Goal: Task Accomplishment & Management: Manage account settings

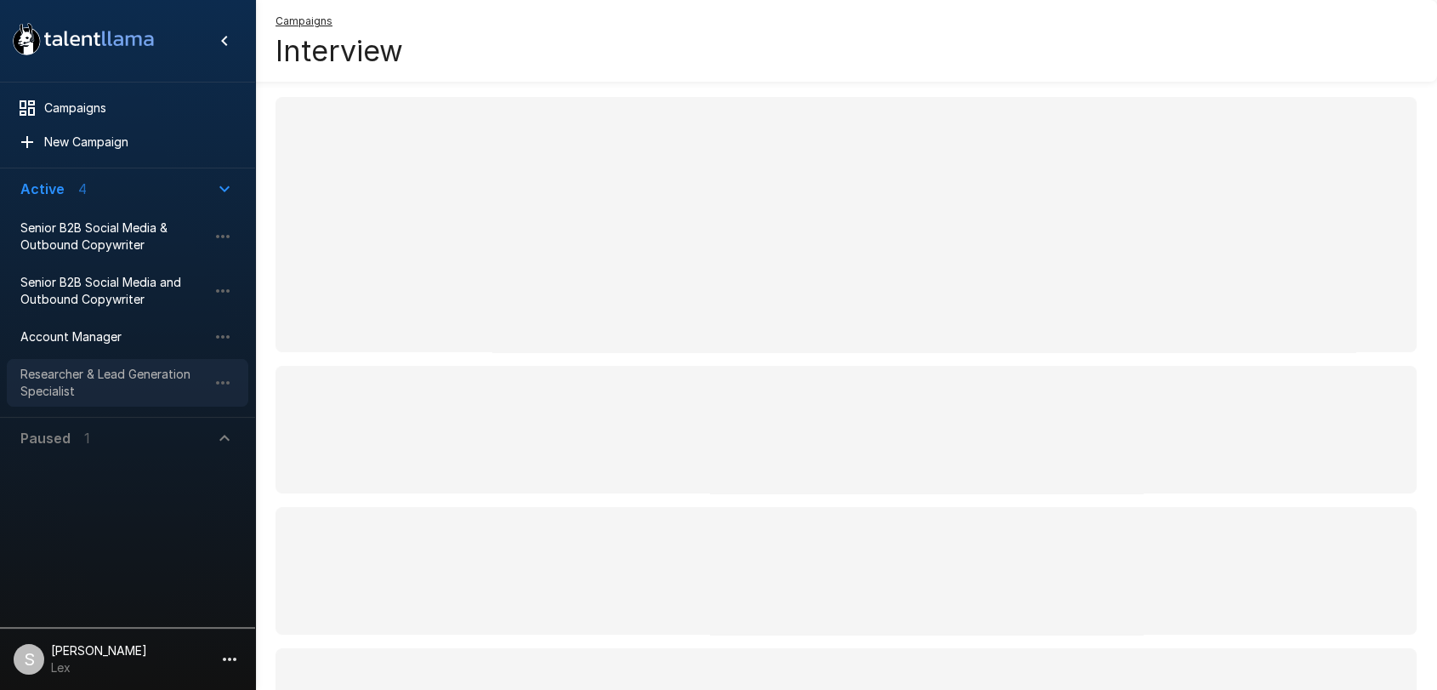
click at [75, 370] on span "Researcher & Lead Generation Specialist" at bounding box center [113, 383] width 187 height 34
click at [77, 329] on span "Account Manager" at bounding box center [113, 336] width 187 height 17
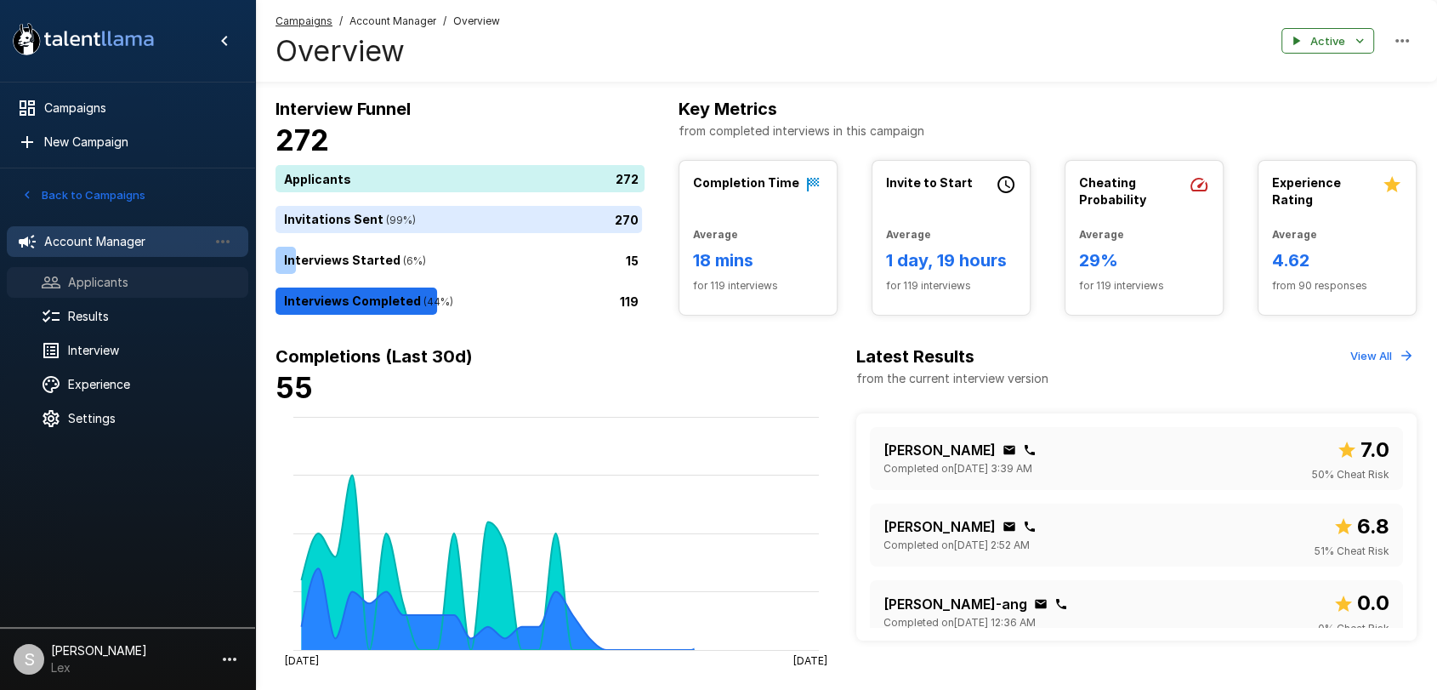
click at [93, 284] on span "Applicants" at bounding box center [151, 282] width 167 height 17
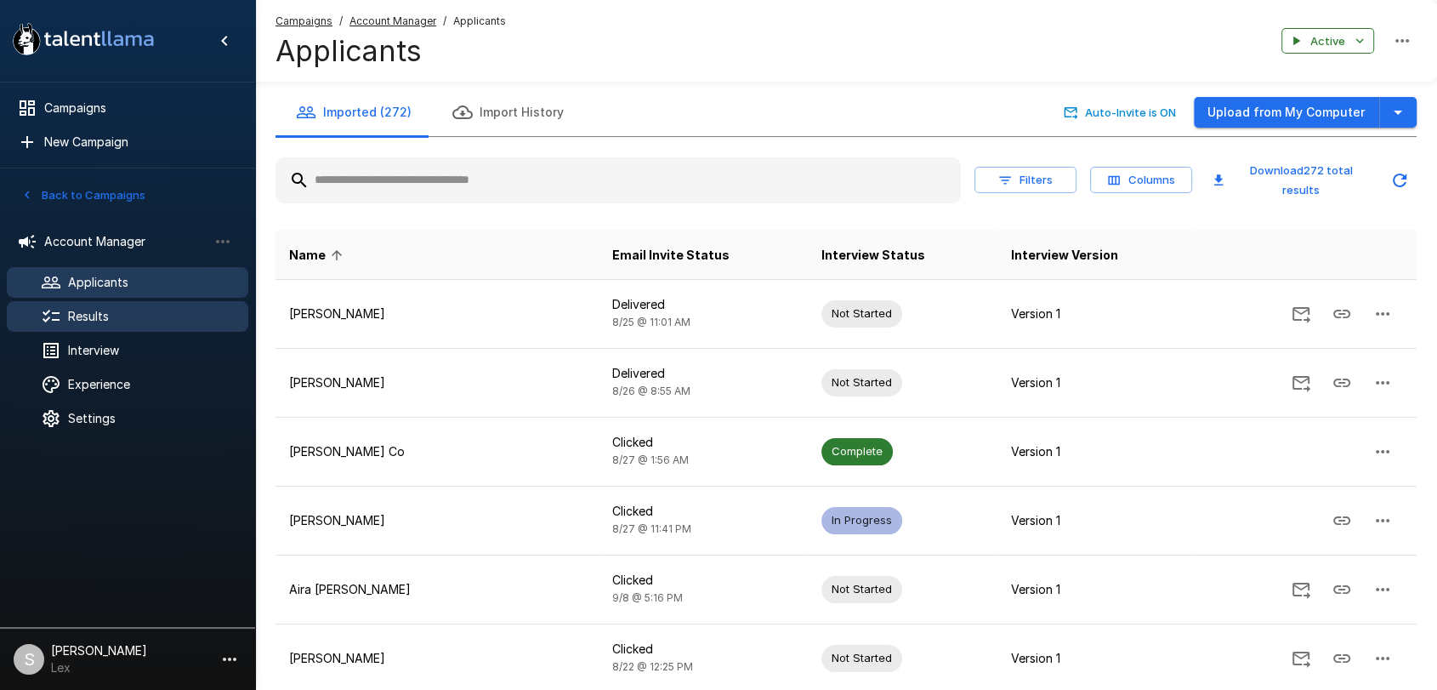
click at [93, 318] on span "Results" at bounding box center [151, 316] width 167 height 17
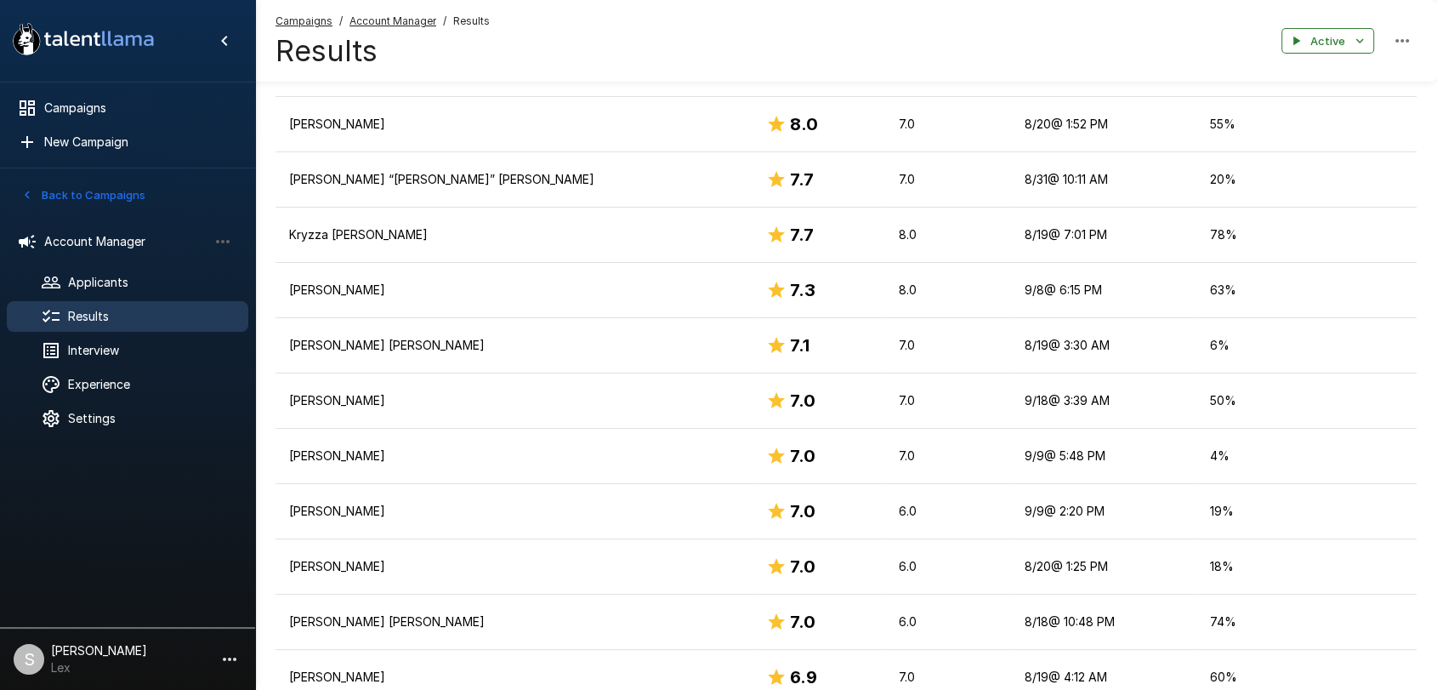
scroll to position [542, 0]
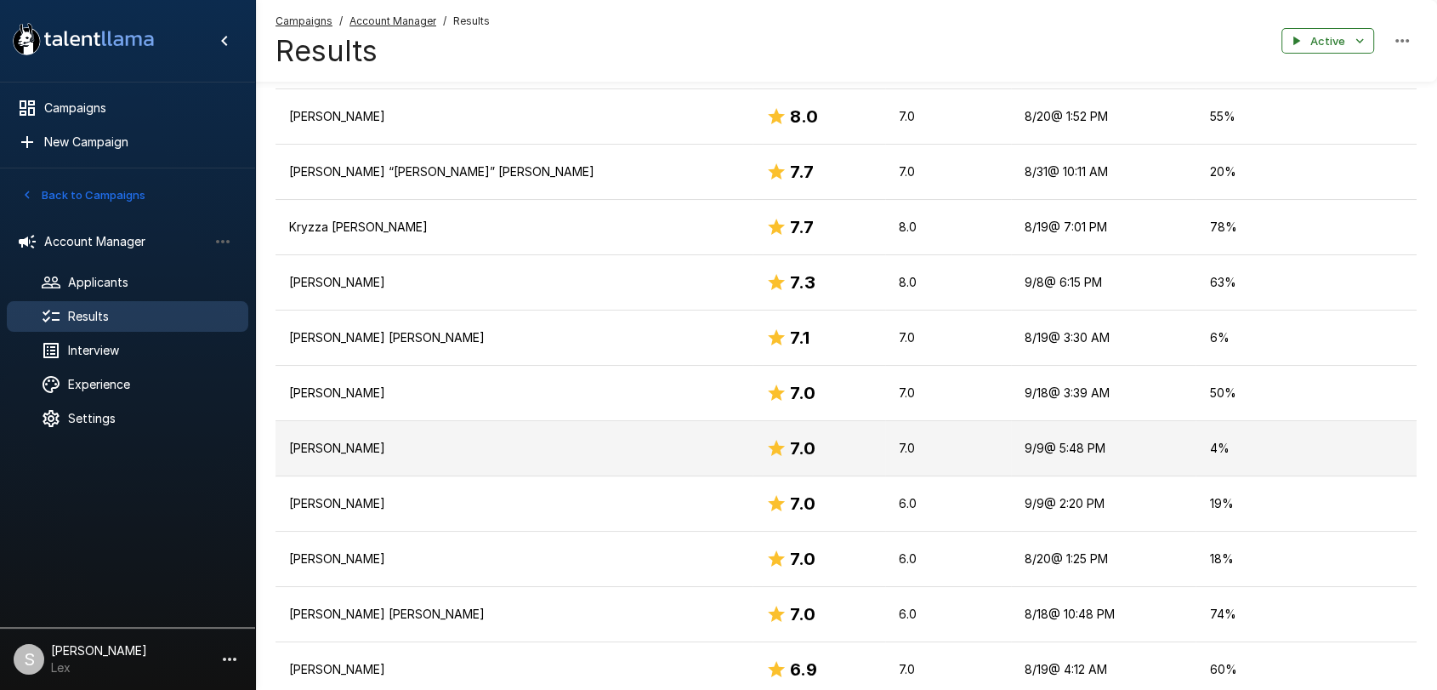
click at [382, 435] on td "[PERSON_NAME]" at bounding box center [514, 448] width 477 height 55
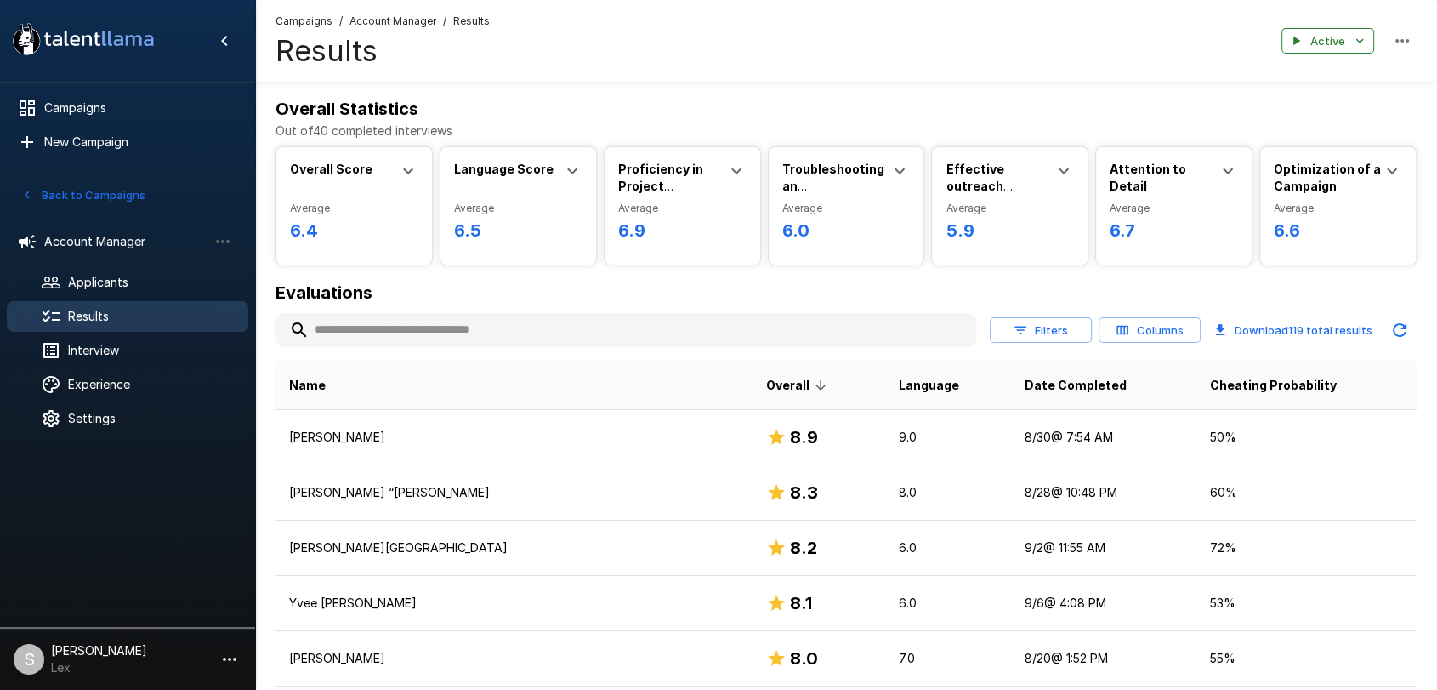
scroll to position [542, 0]
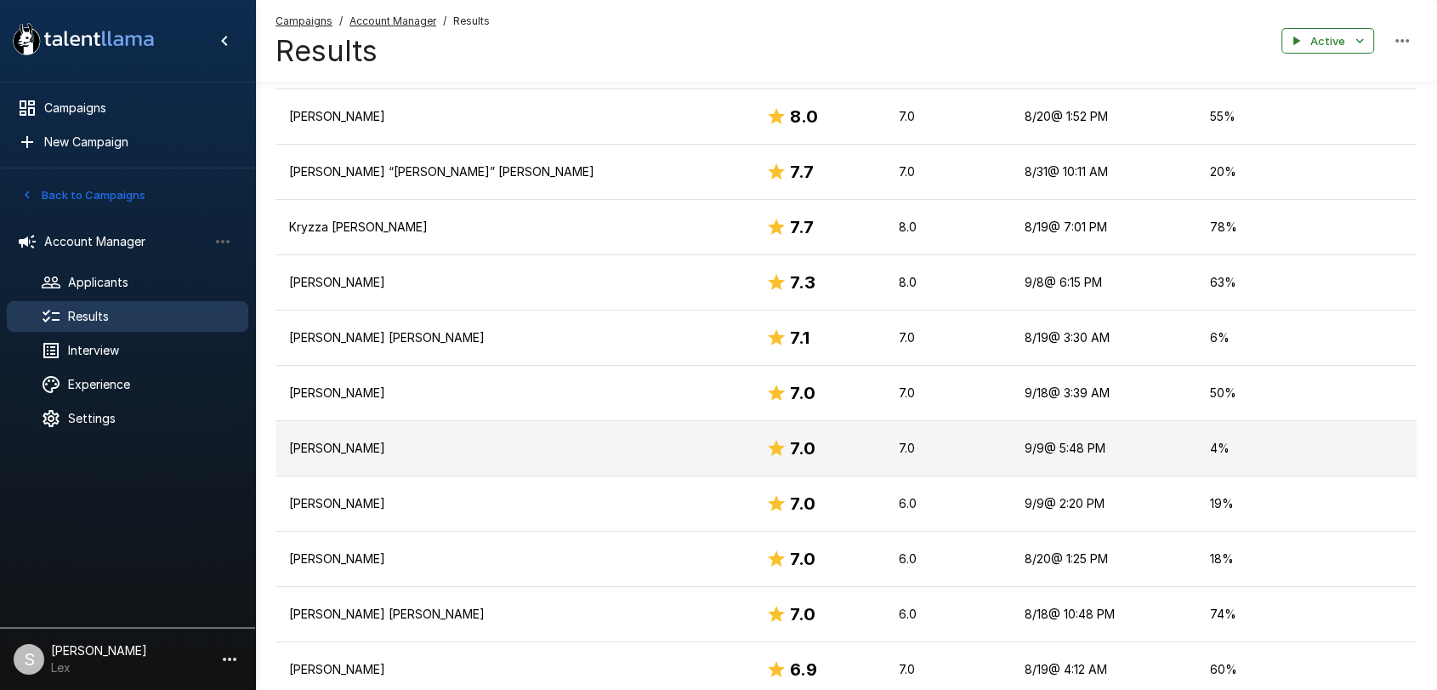
drag, startPoint x: 435, startPoint y: 444, endPoint x: 281, endPoint y: 444, distance: 153.1
click at [281, 444] on td "[PERSON_NAME]" at bounding box center [514, 448] width 477 height 55
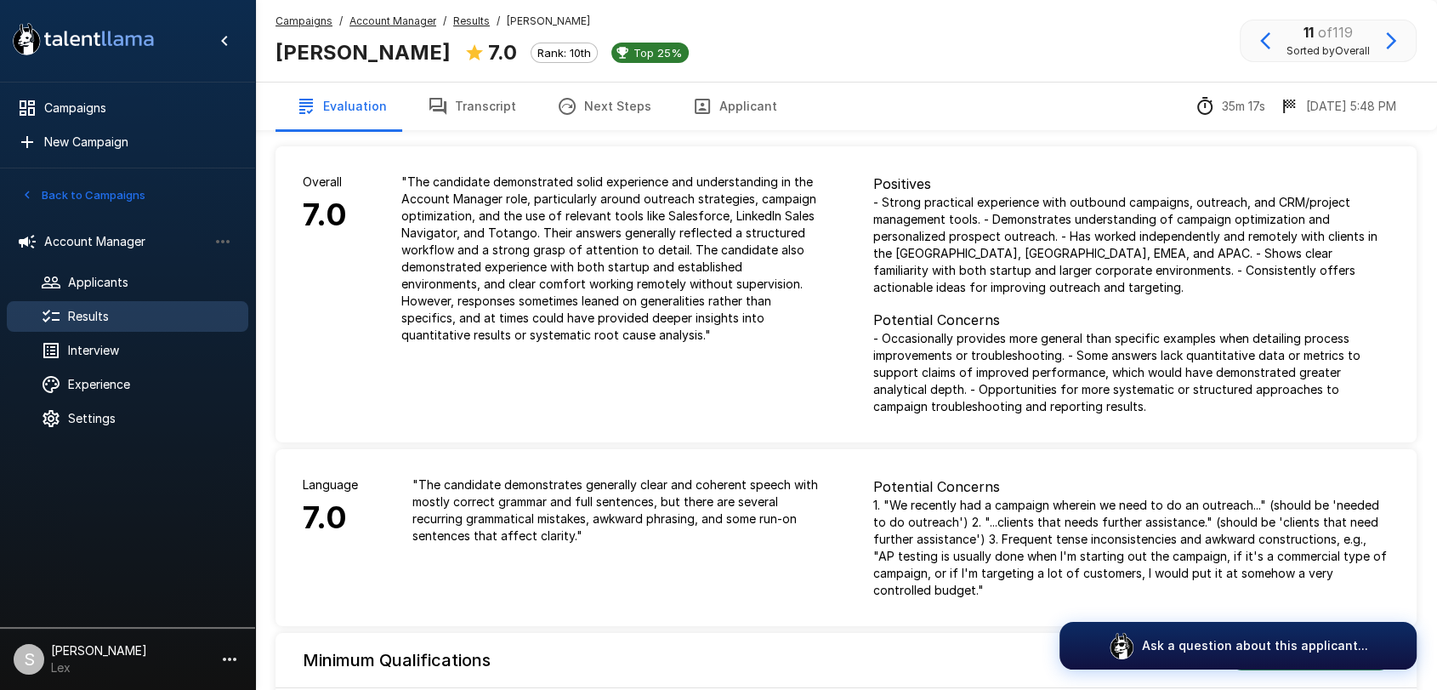
drag, startPoint x: 325, startPoint y: 444, endPoint x: 988, endPoint y: 223, distance: 699.2
click at [988, 223] on p "- Strong practical experience with outbound campaigns, outreach, and CRM/projec…" at bounding box center [1131, 245] width 516 height 102
click at [695, 99] on icon "button" at bounding box center [702, 106] width 15 height 15
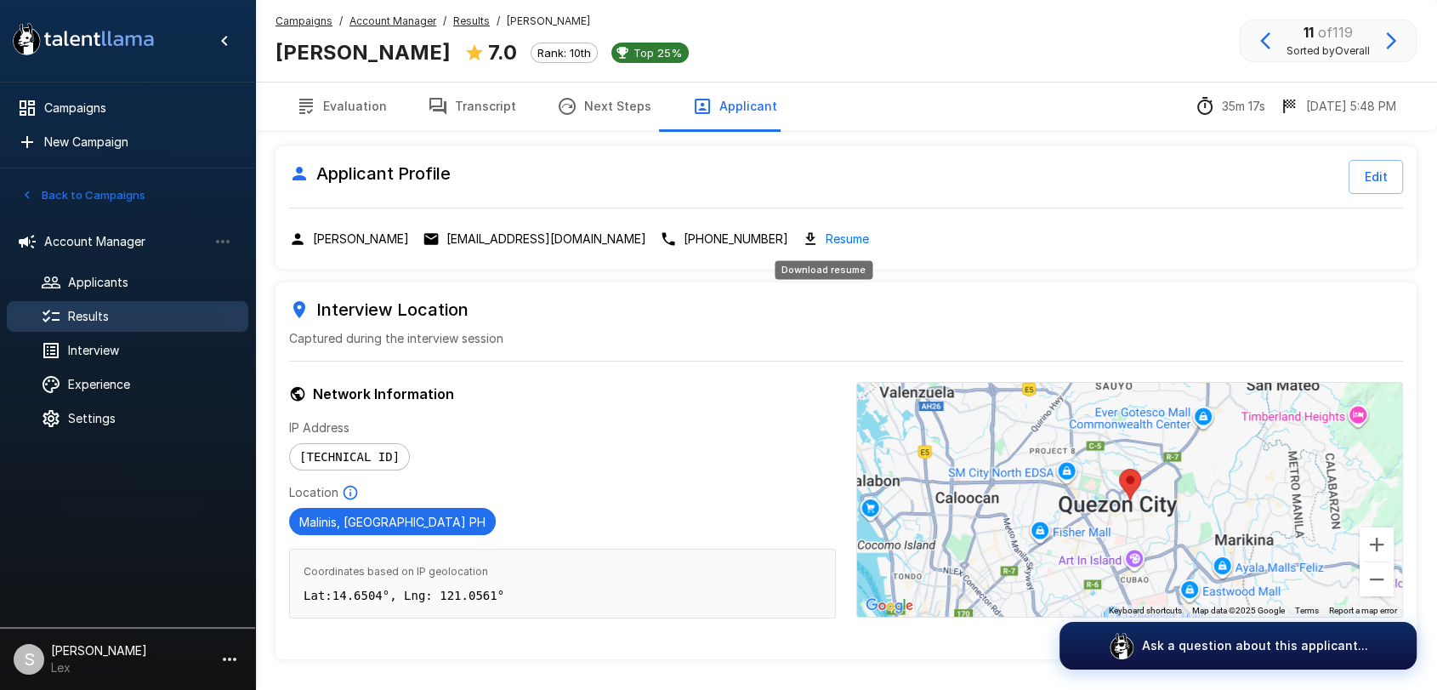
click at [826, 231] on link "Resume" at bounding box center [847, 239] width 43 height 20
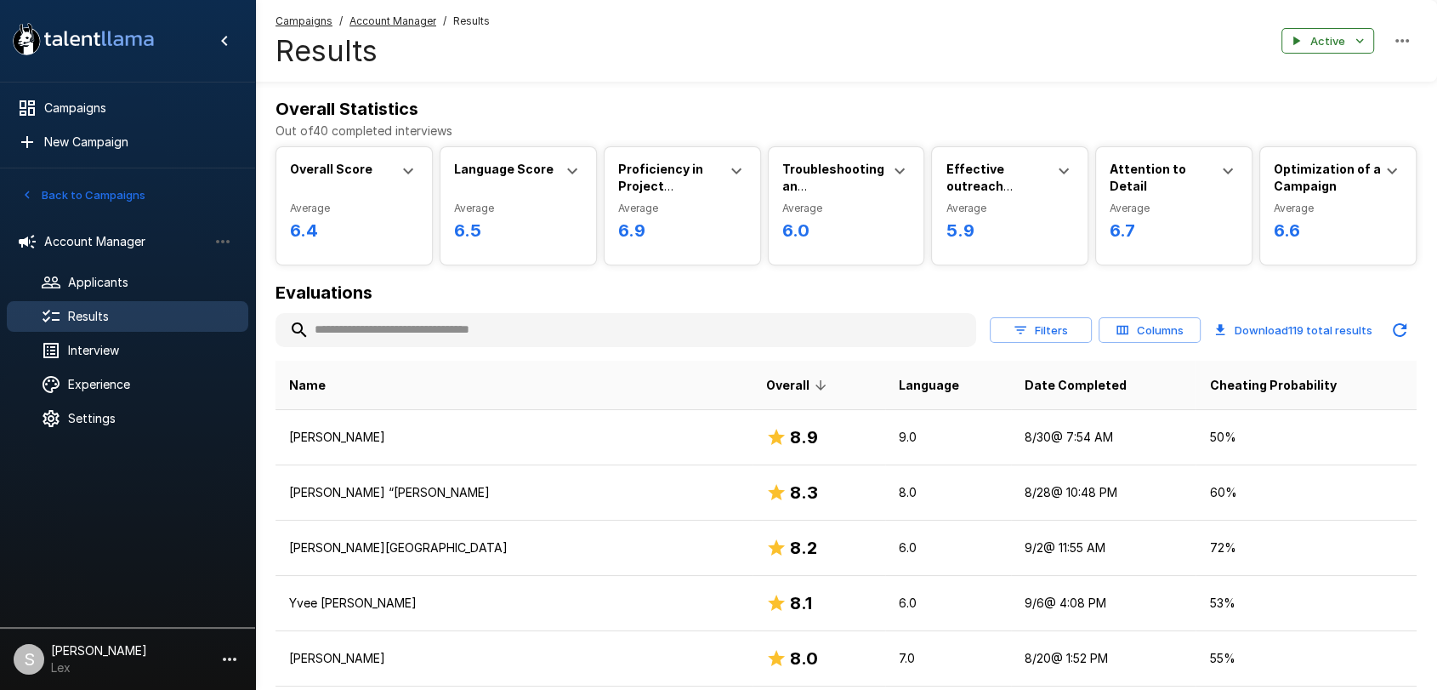
scroll to position [542, 0]
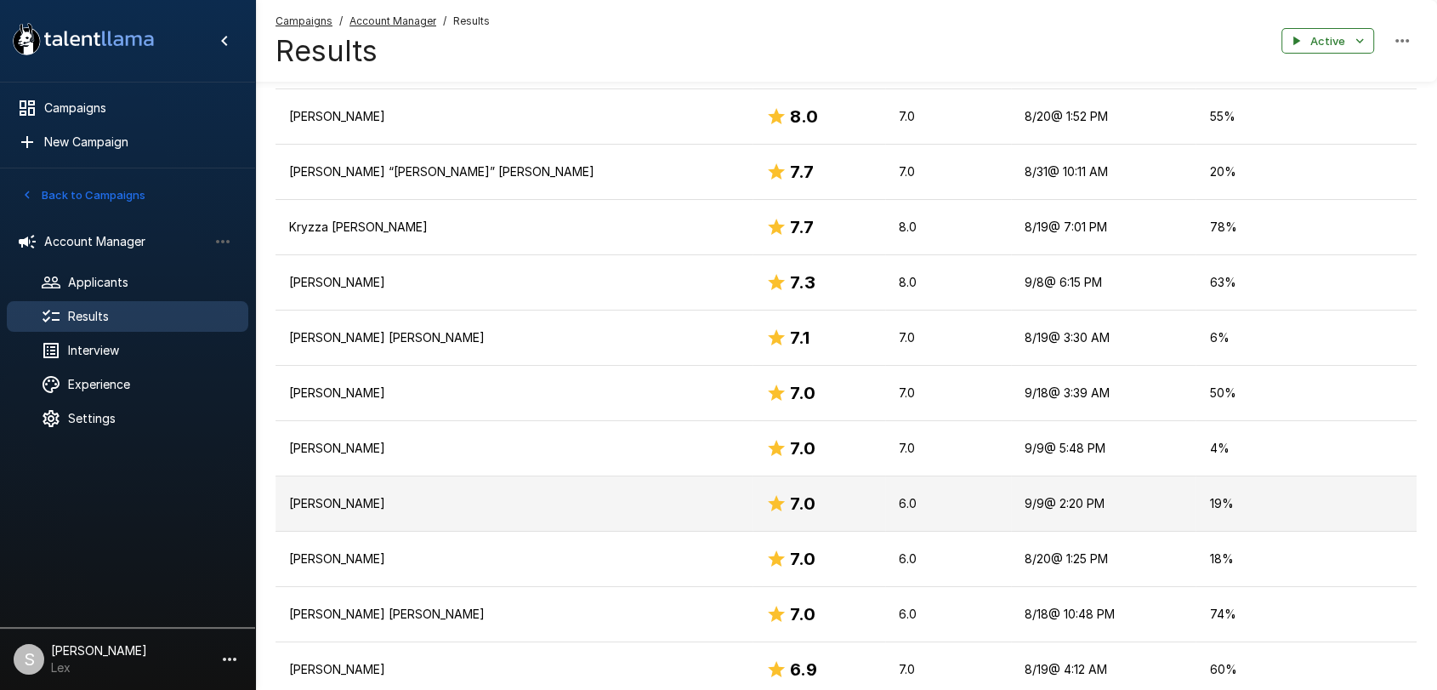
click at [366, 496] on p "[PERSON_NAME]" at bounding box center [514, 503] width 450 height 17
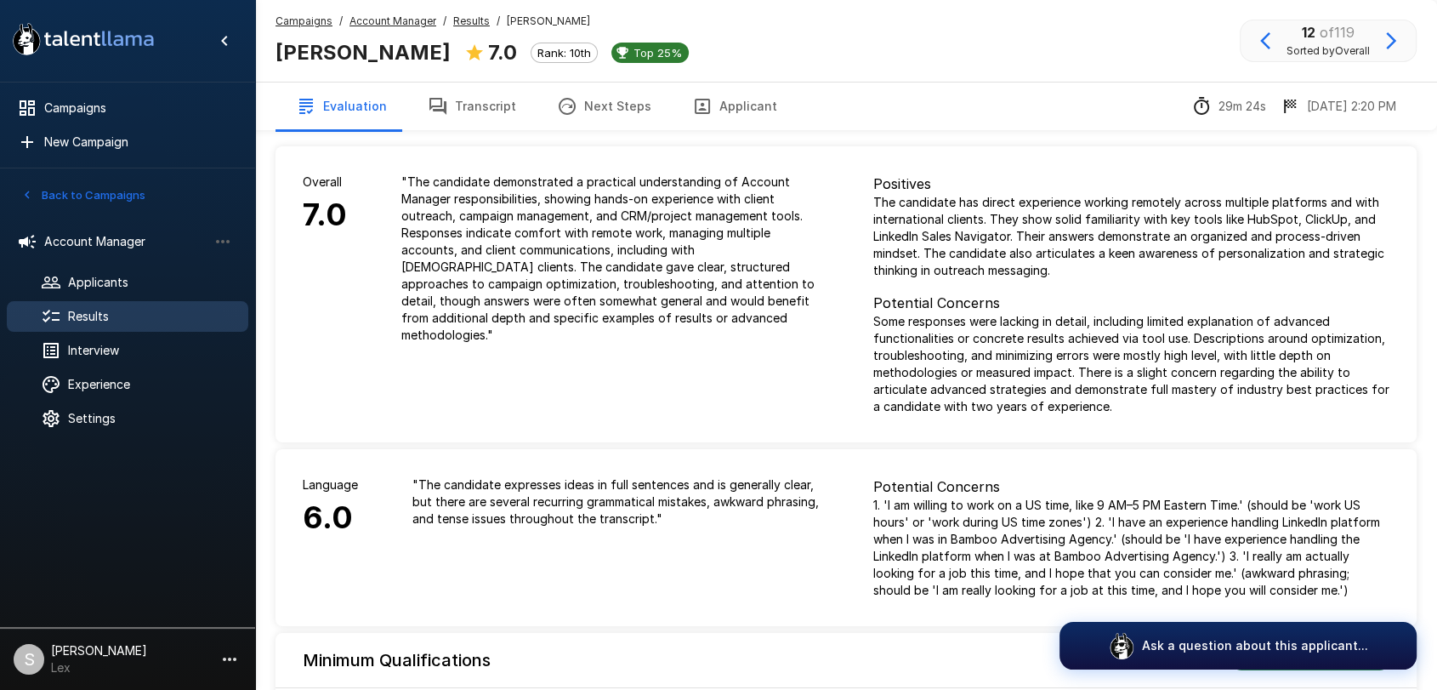
click at [747, 98] on button "Applicant" at bounding box center [735, 106] width 126 height 48
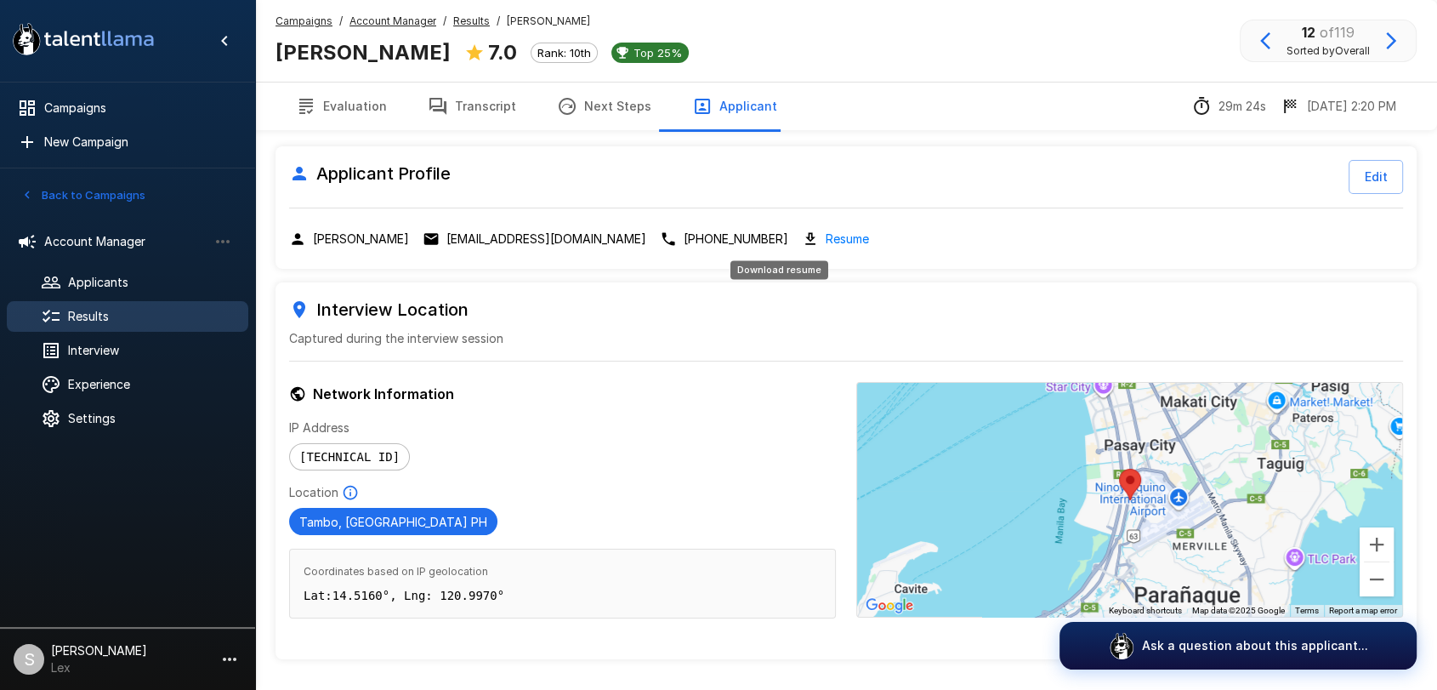
click at [826, 237] on link "Resume" at bounding box center [847, 239] width 43 height 20
click at [93, 316] on span "Results" at bounding box center [151, 316] width 167 height 17
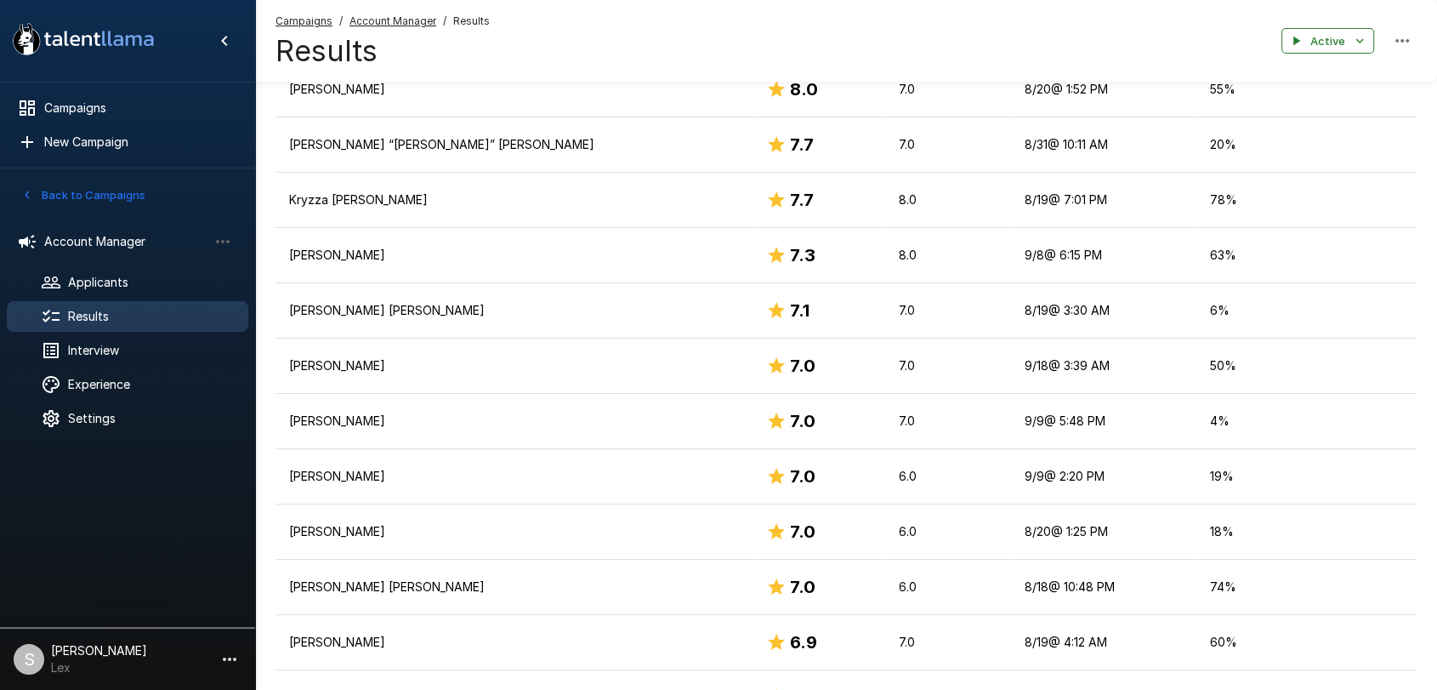
scroll to position [580, 0]
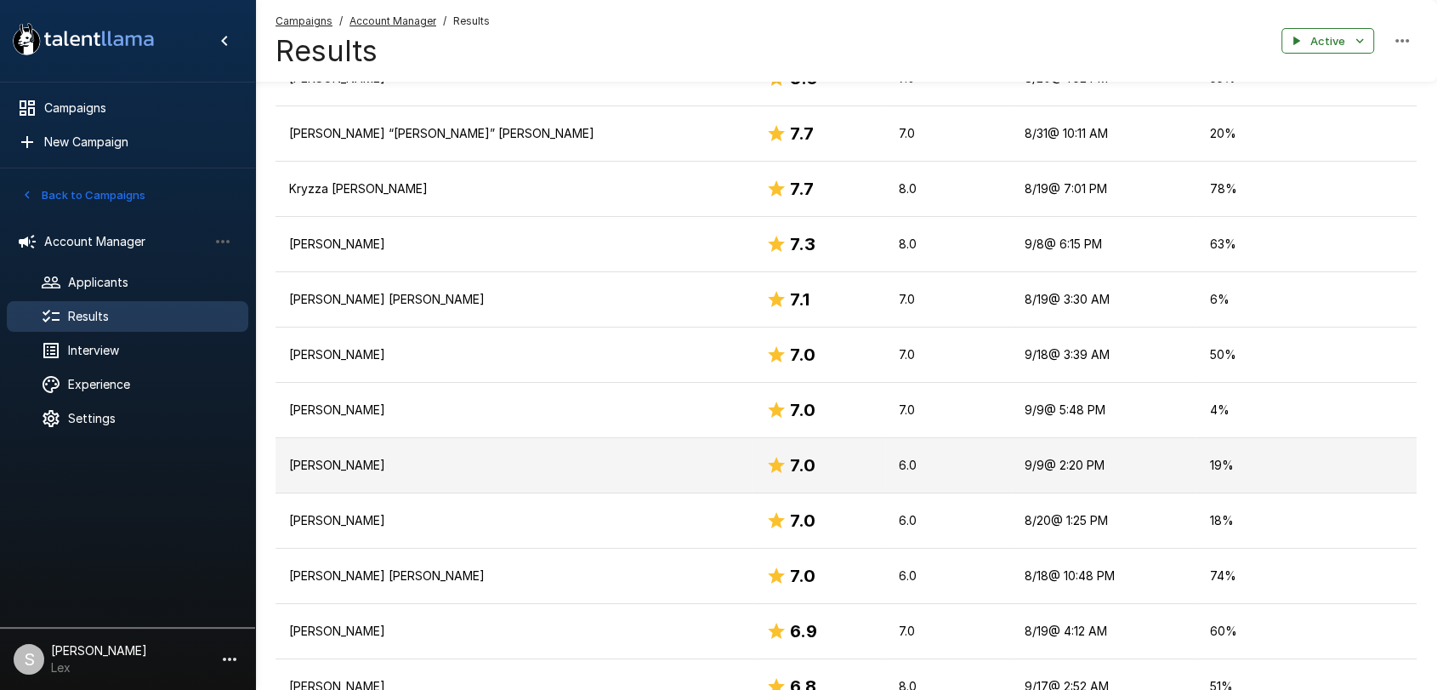
click at [358, 457] on p "[PERSON_NAME]" at bounding box center [514, 465] width 450 height 17
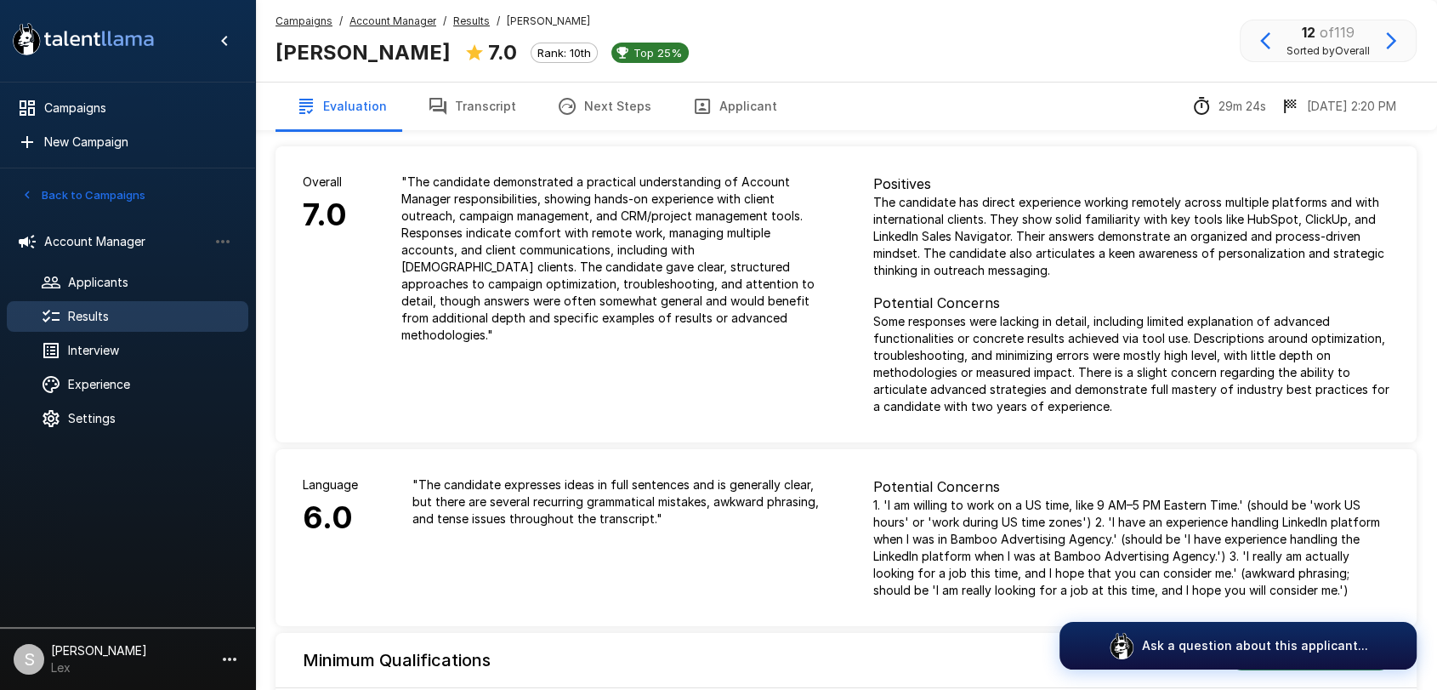
click at [706, 110] on button "Applicant" at bounding box center [735, 106] width 126 height 48
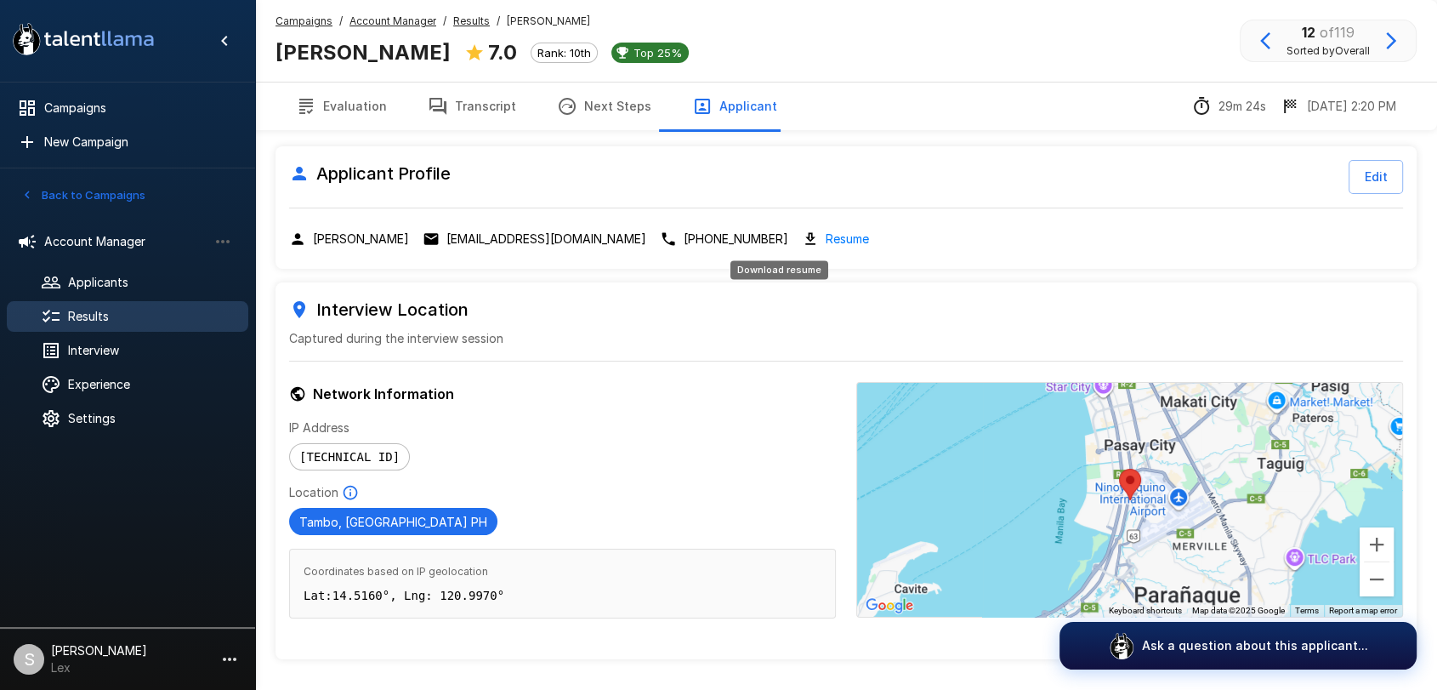
click at [826, 233] on link "Resume" at bounding box center [847, 239] width 43 height 20
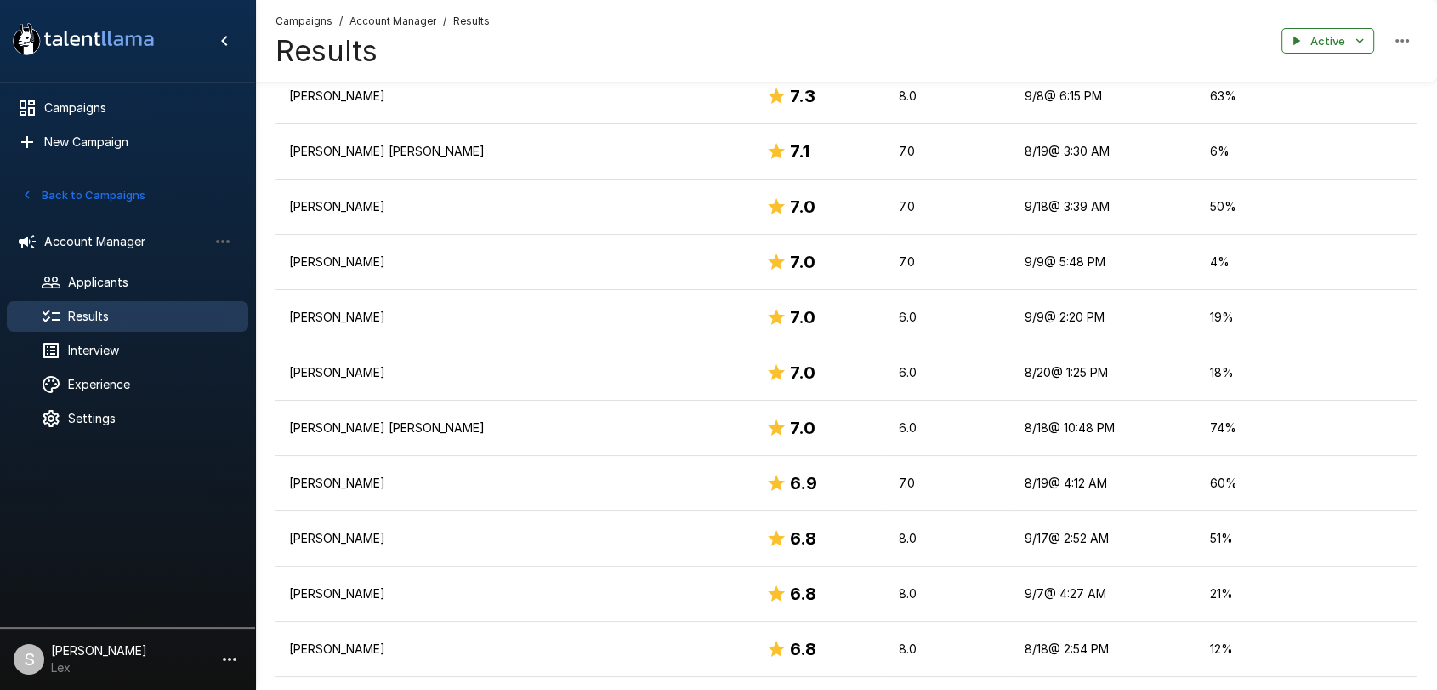
scroll to position [731, 0]
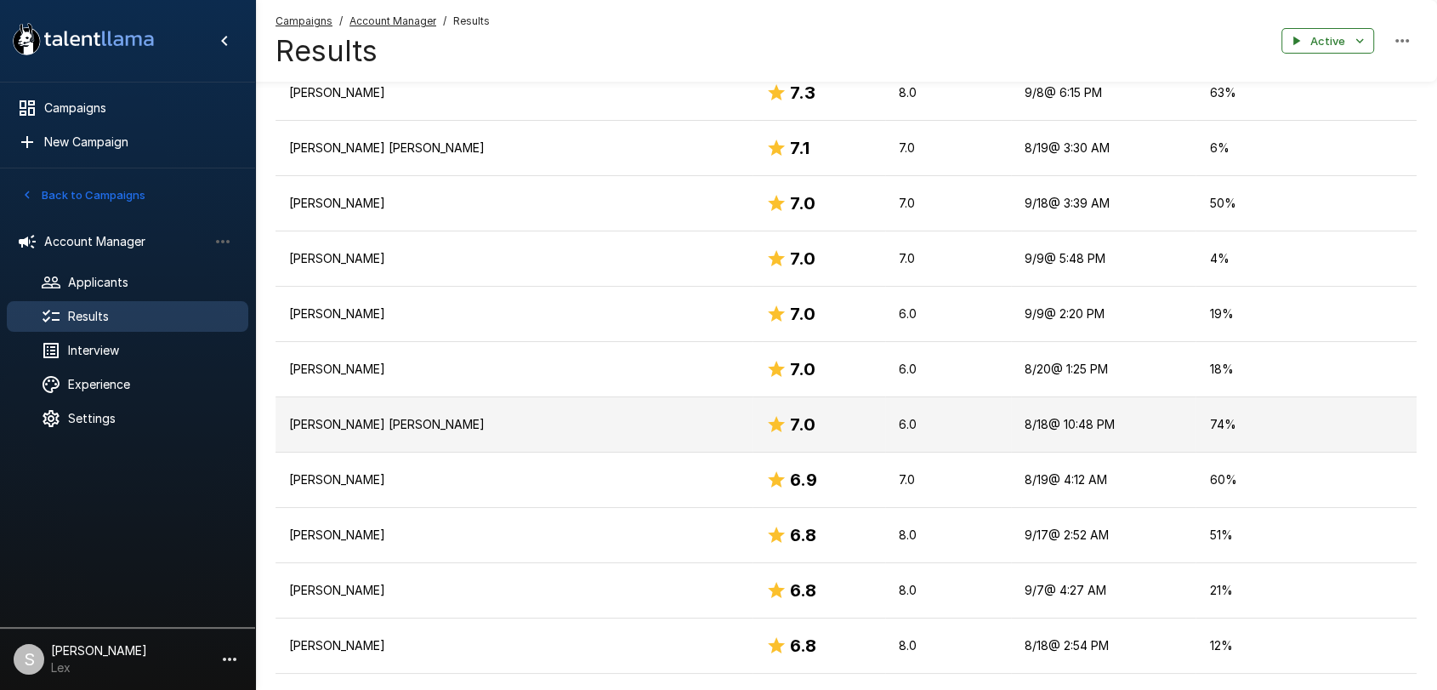
click at [375, 423] on p "[PERSON_NAME] [PERSON_NAME]" at bounding box center [514, 424] width 450 height 17
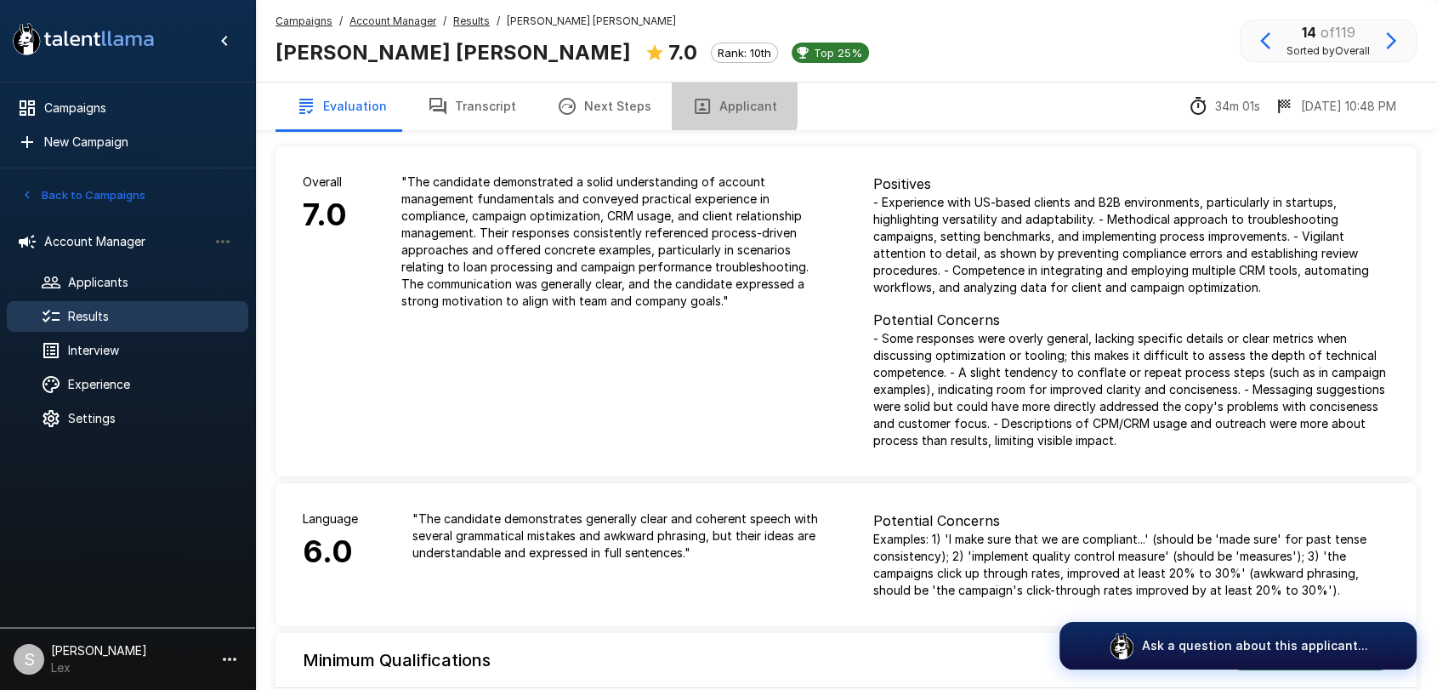
click at [711, 105] on button "Applicant" at bounding box center [735, 106] width 126 height 48
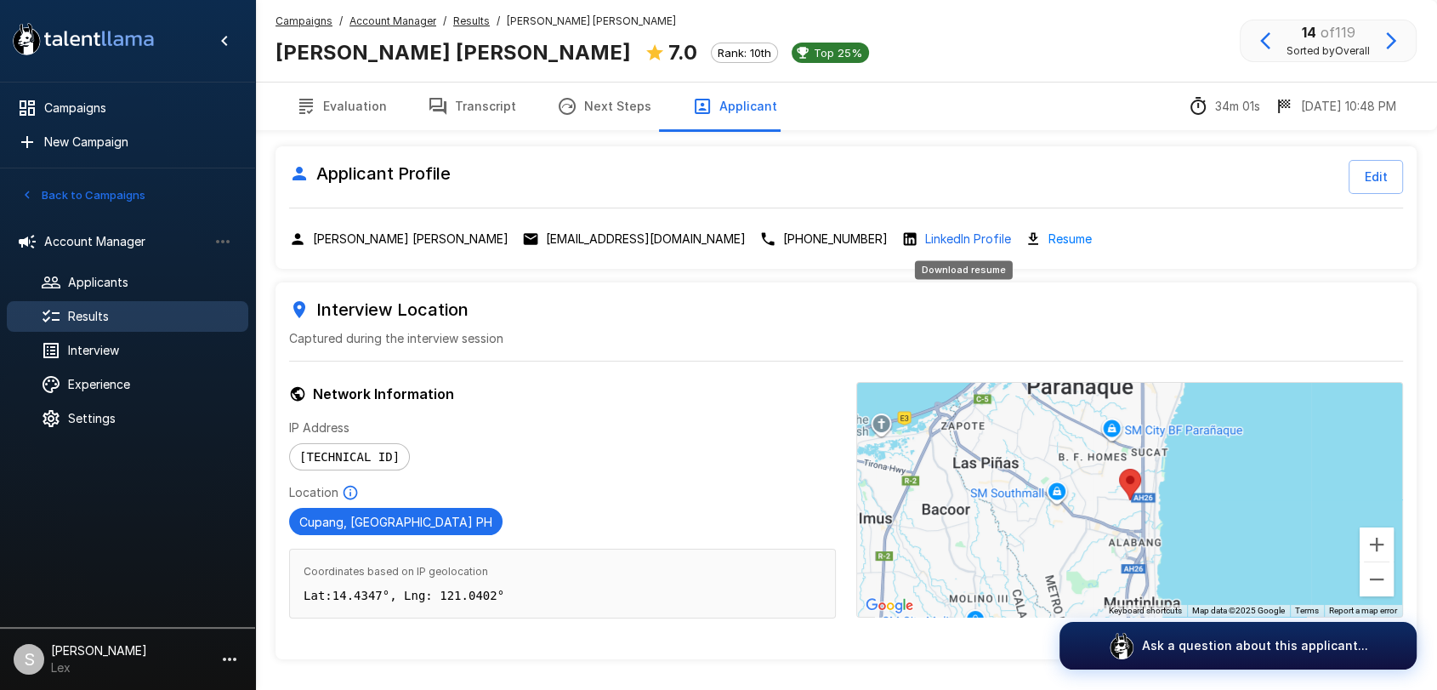
click at [1048, 236] on link "Resume" at bounding box center [1069, 239] width 43 height 20
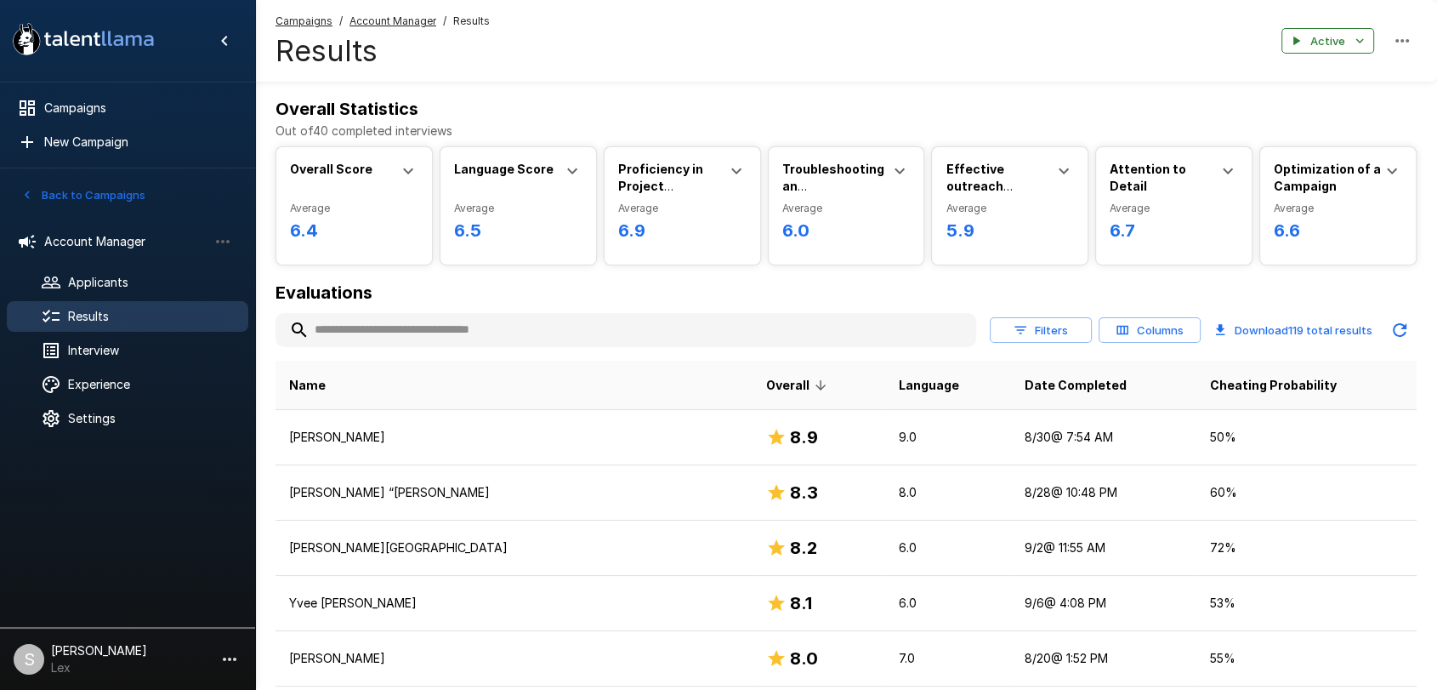
scroll to position [731, 0]
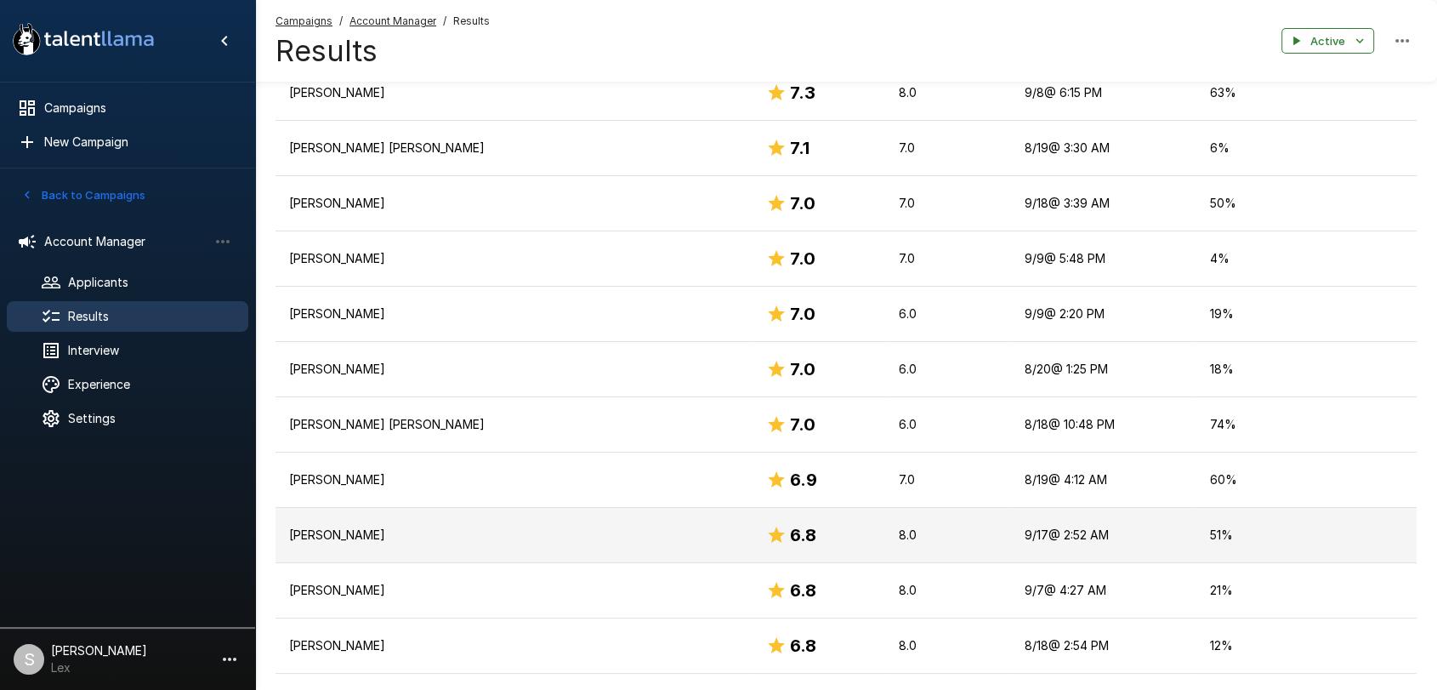
click at [332, 532] on p "[PERSON_NAME]" at bounding box center [514, 534] width 450 height 17
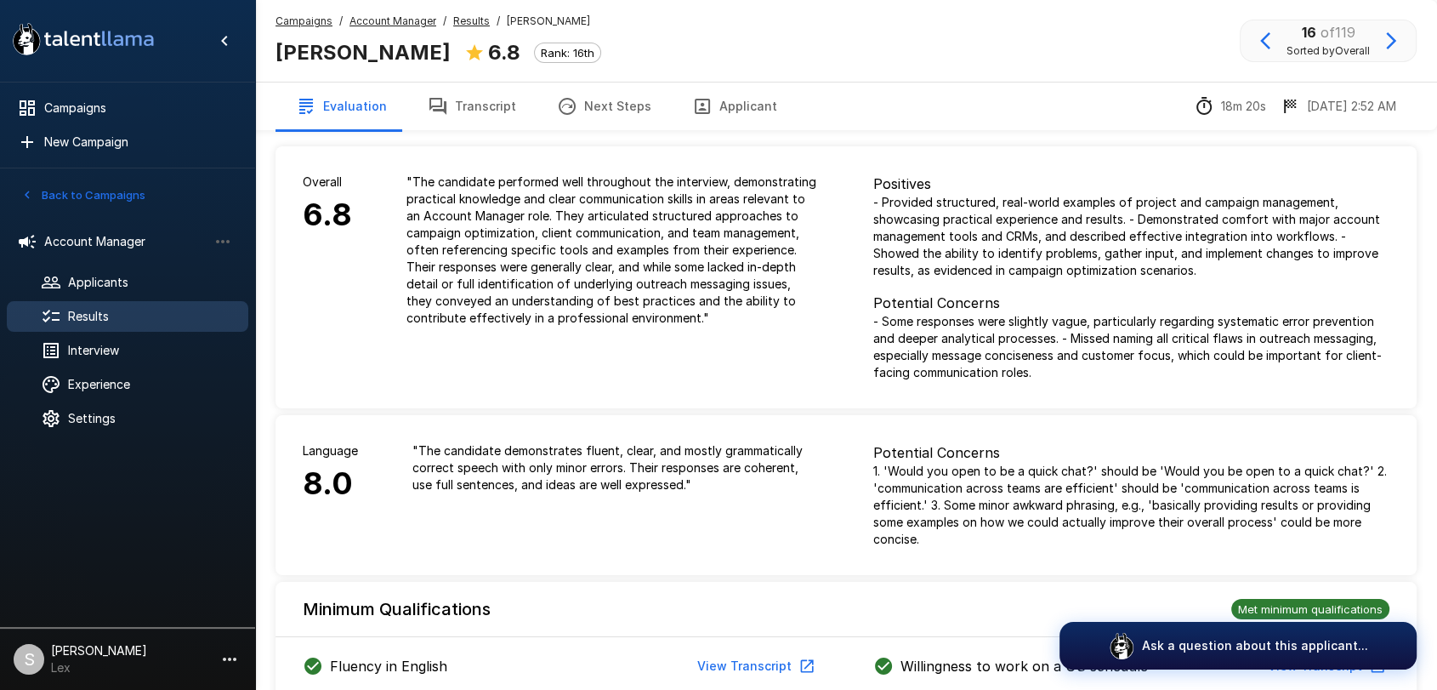
click at [731, 104] on button "Applicant" at bounding box center [735, 106] width 126 height 48
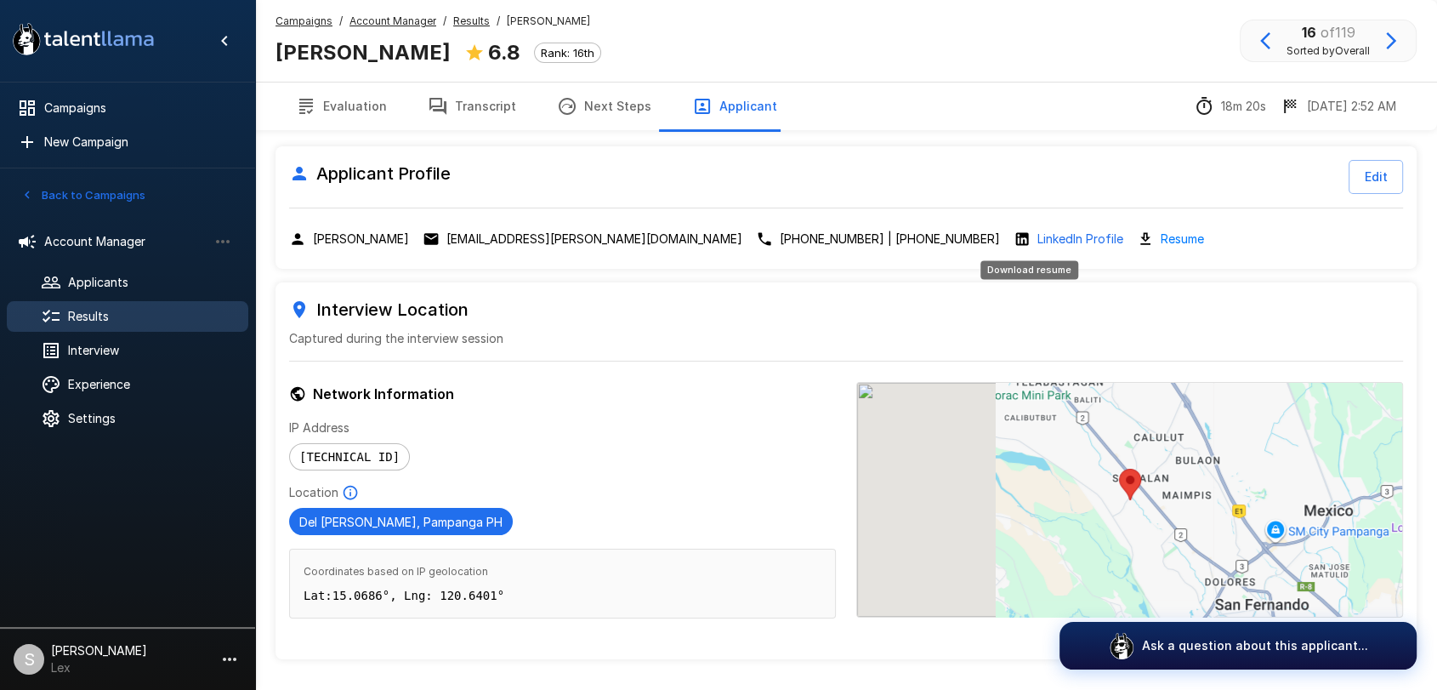
click at [1161, 241] on link "Resume" at bounding box center [1182, 239] width 43 height 20
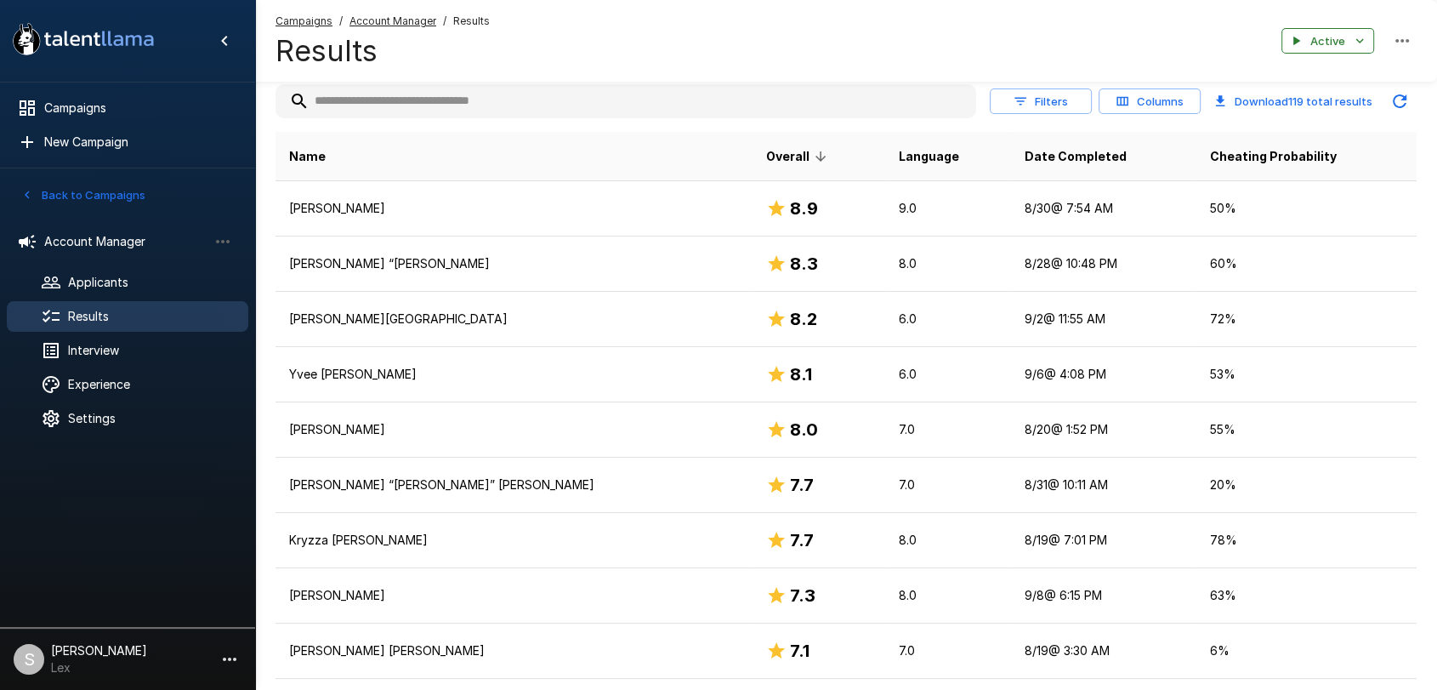
scroll to position [210, 0]
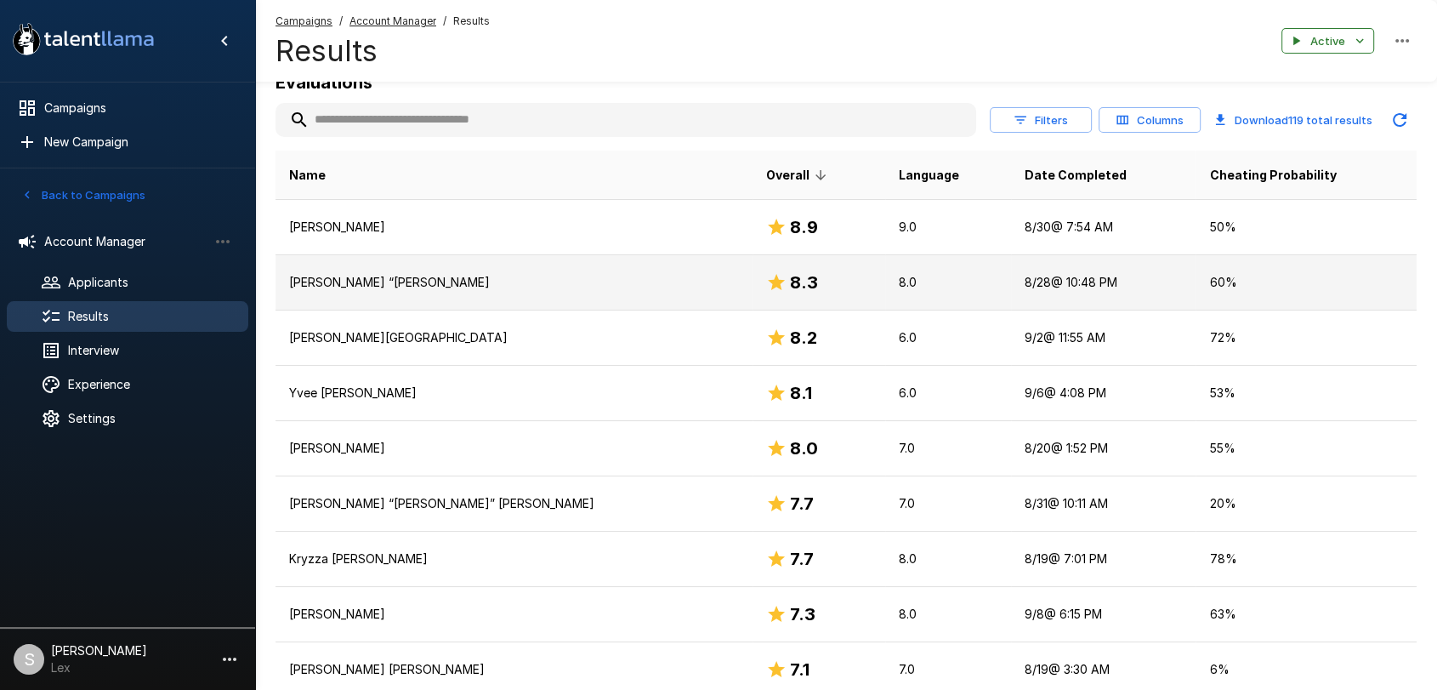
click at [403, 287] on p "[PERSON_NAME] “[PERSON_NAME]" at bounding box center [514, 282] width 450 height 17
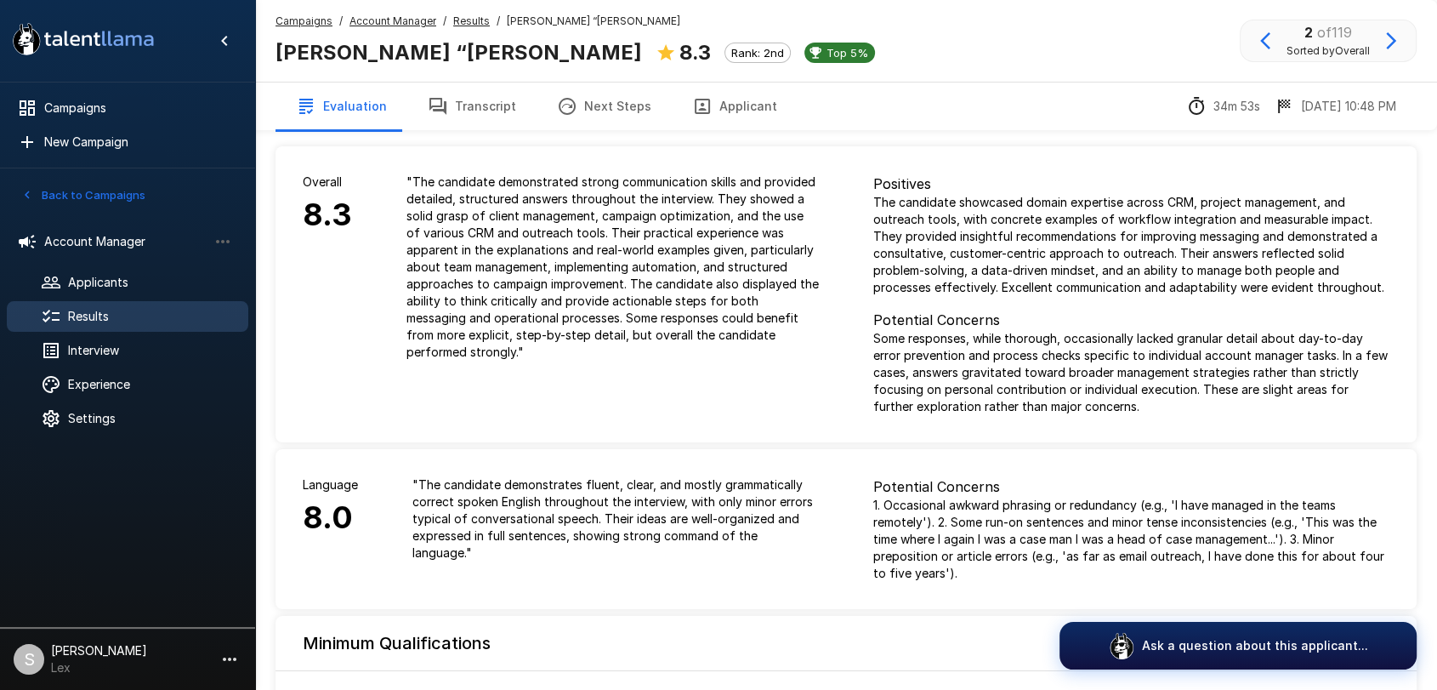
click at [719, 104] on button "Applicant" at bounding box center [735, 106] width 126 height 48
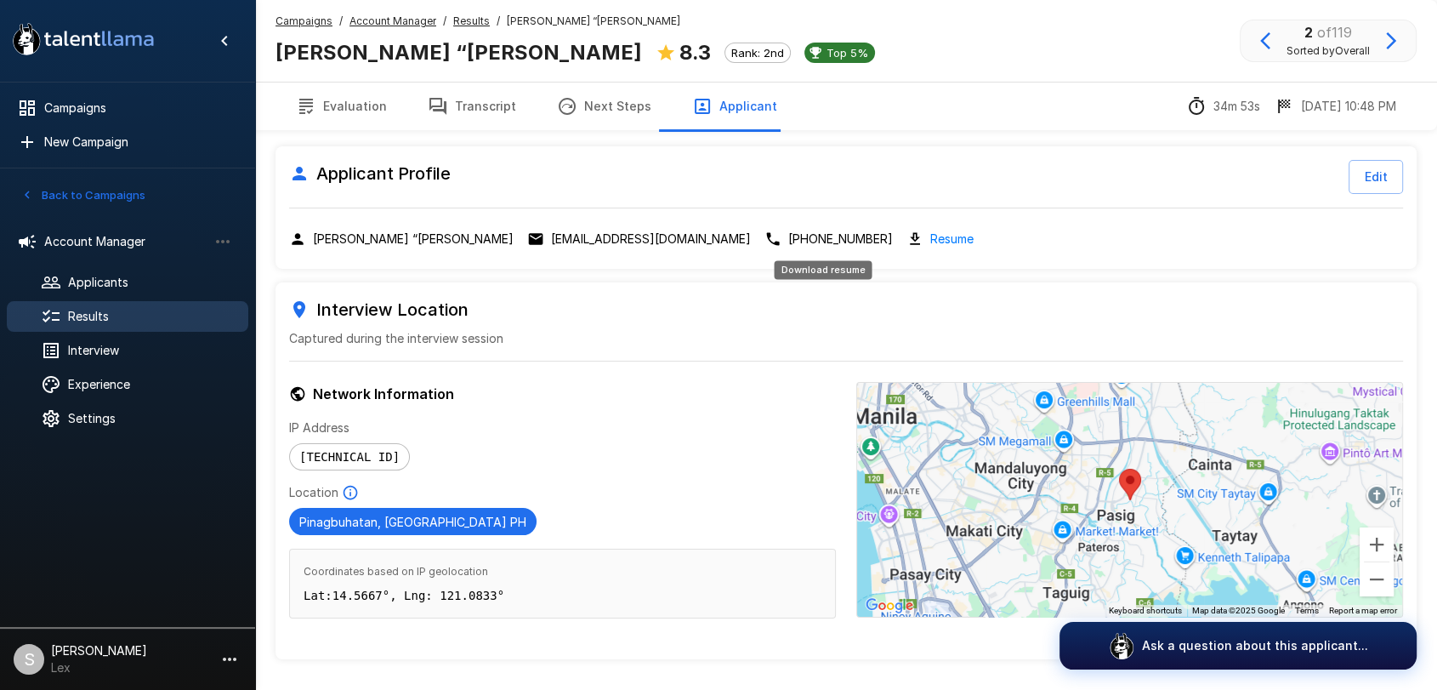
click at [930, 233] on link "Resume" at bounding box center [951, 239] width 43 height 20
click at [930, 239] on link "Resume" at bounding box center [951, 239] width 43 height 20
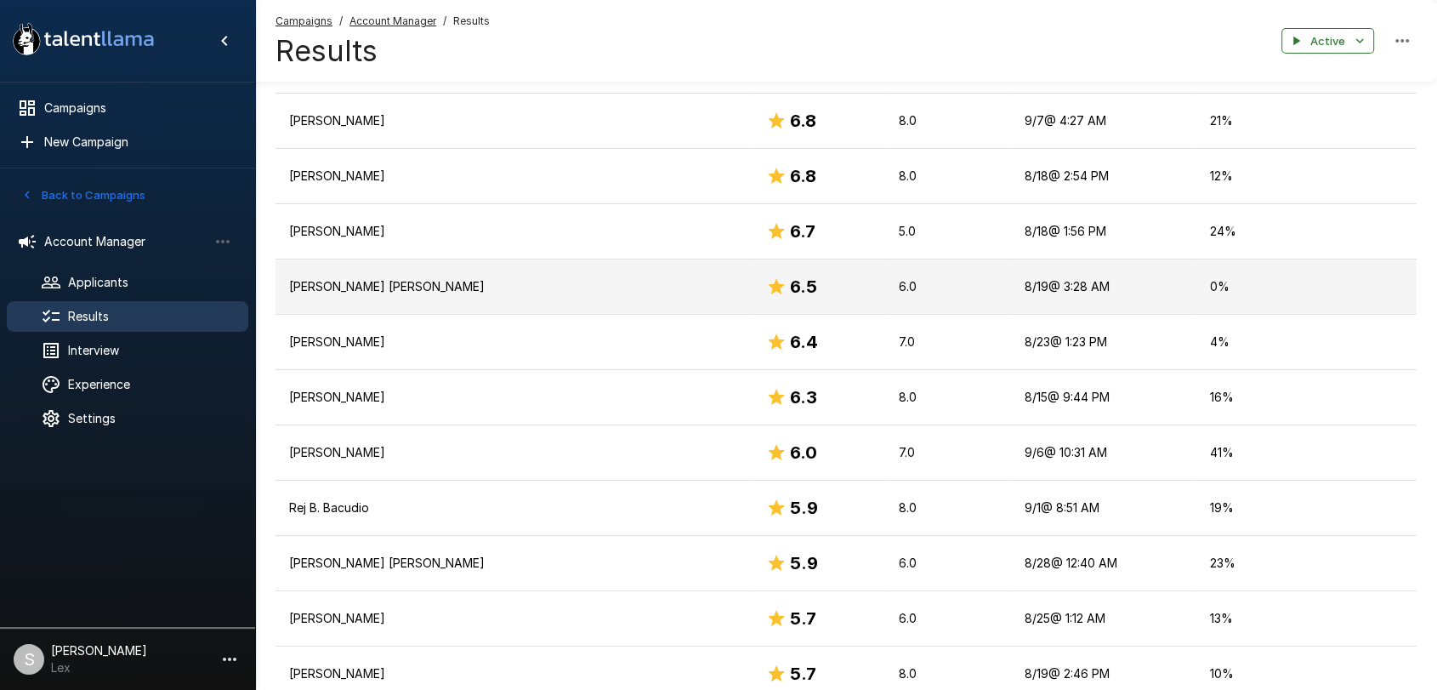
scroll to position [1193, 0]
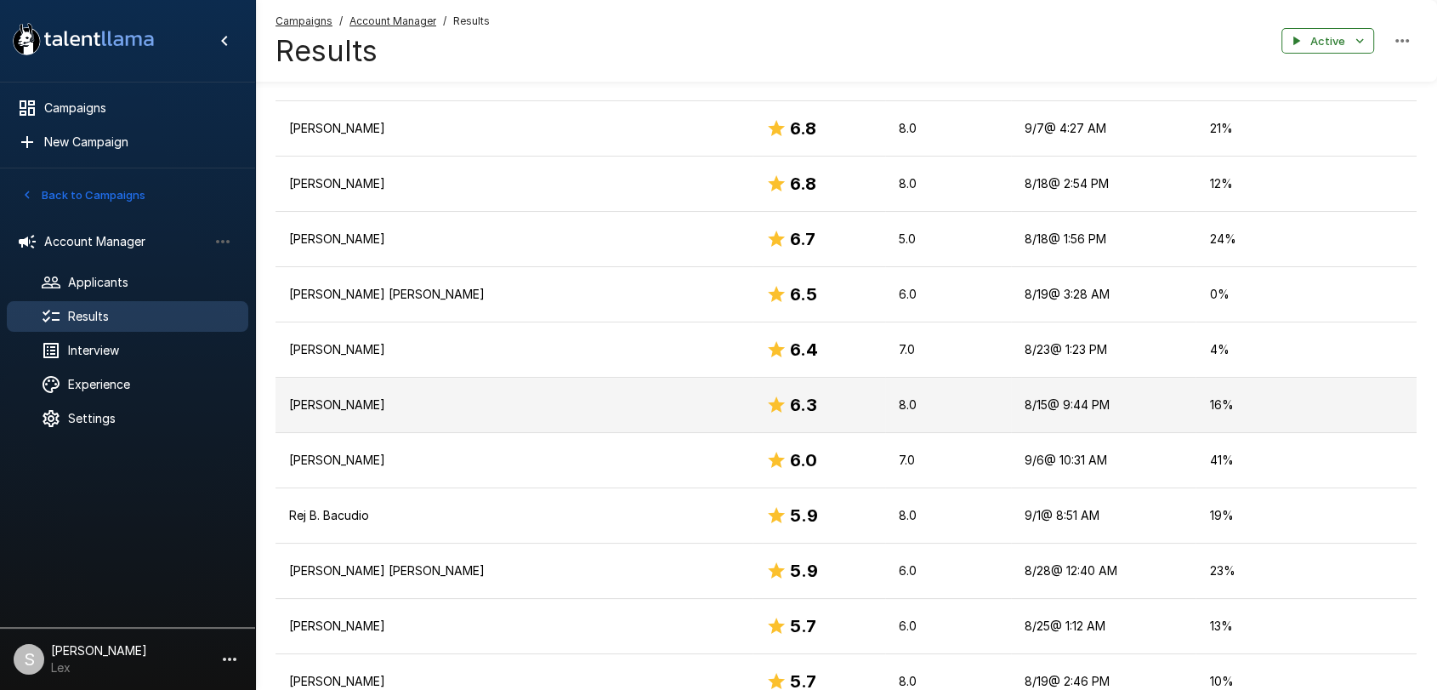
click at [361, 406] on p "[PERSON_NAME]" at bounding box center [514, 404] width 450 height 17
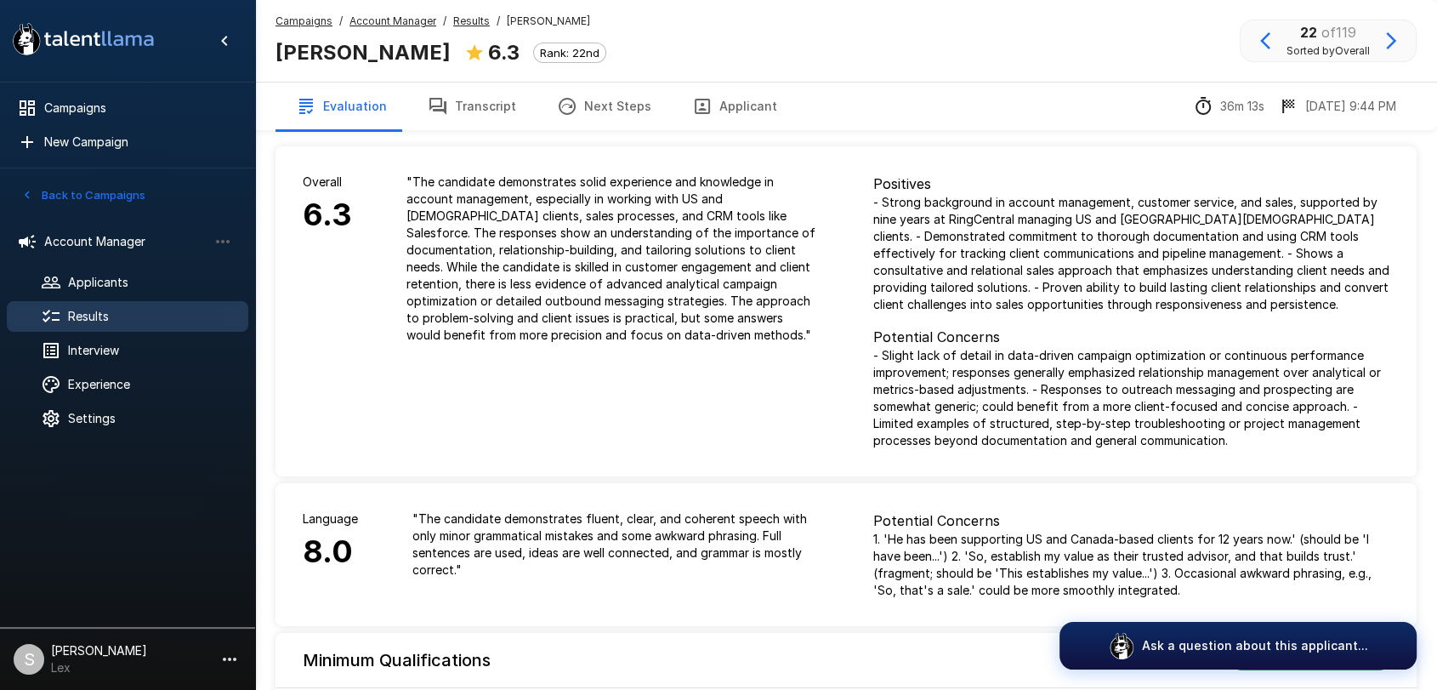
click at [715, 109] on button "Applicant" at bounding box center [735, 106] width 126 height 48
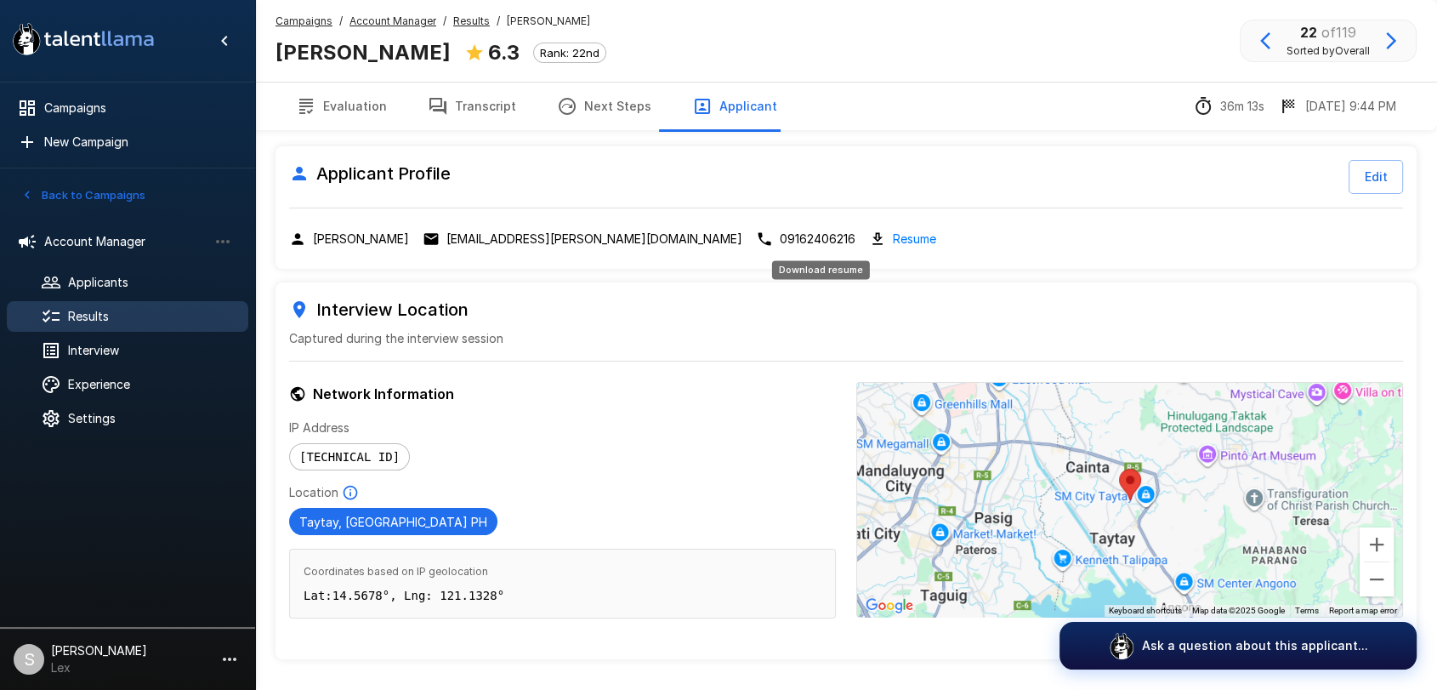
click at [893, 235] on link "Resume" at bounding box center [914, 239] width 43 height 20
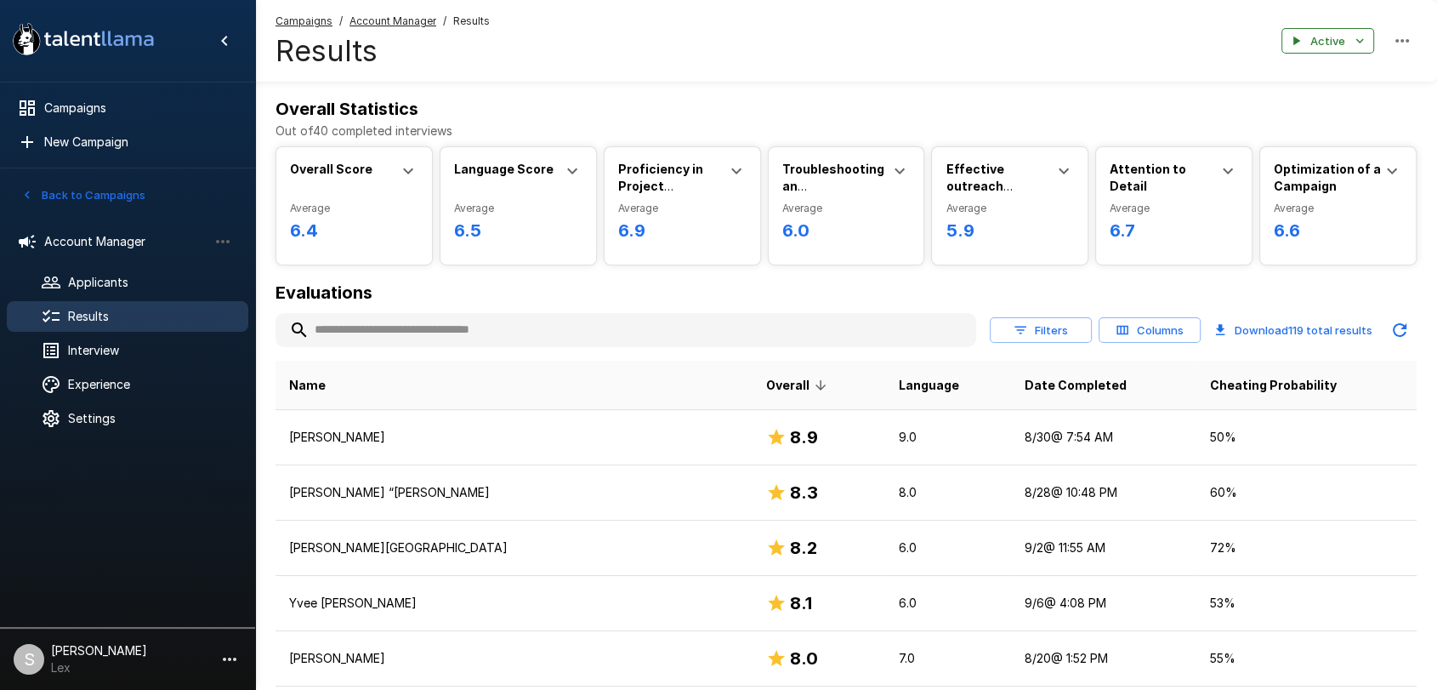
scroll to position [1193, 0]
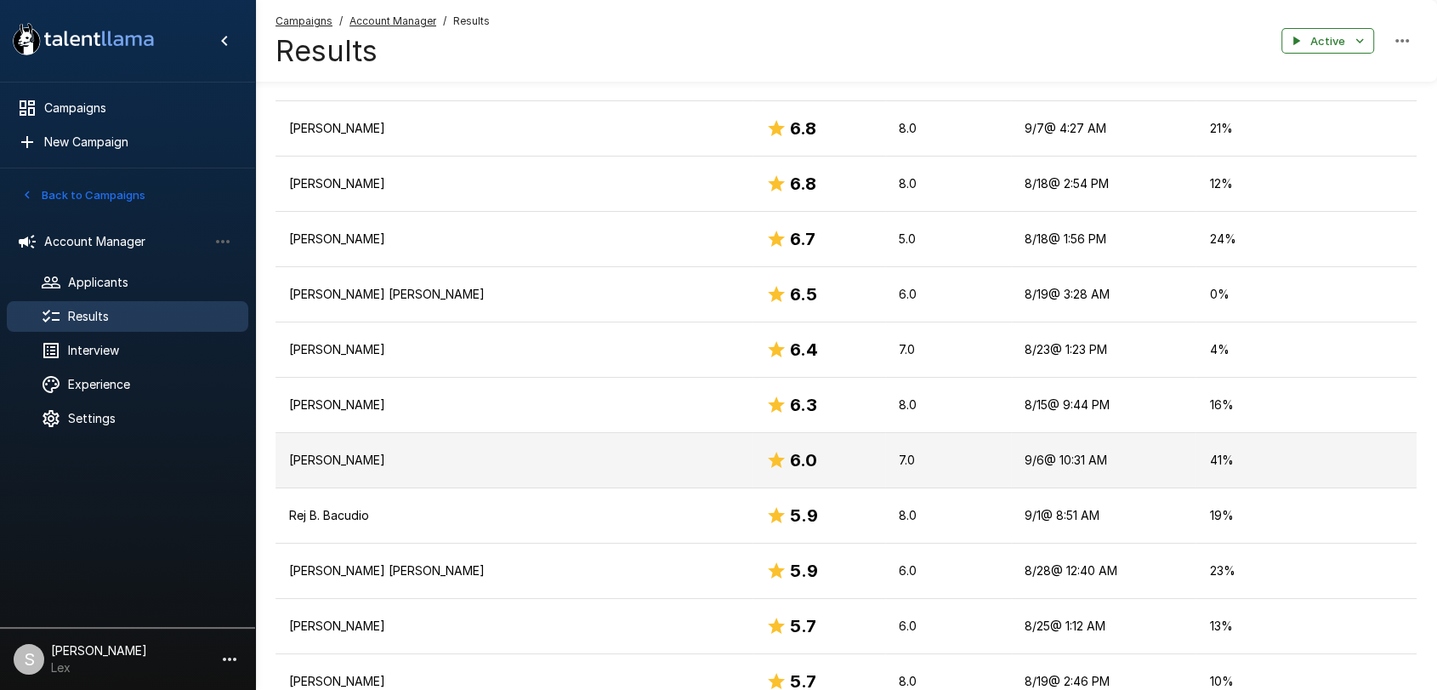
click at [331, 460] on p "[PERSON_NAME]" at bounding box center [514, 460] width 450 height 17
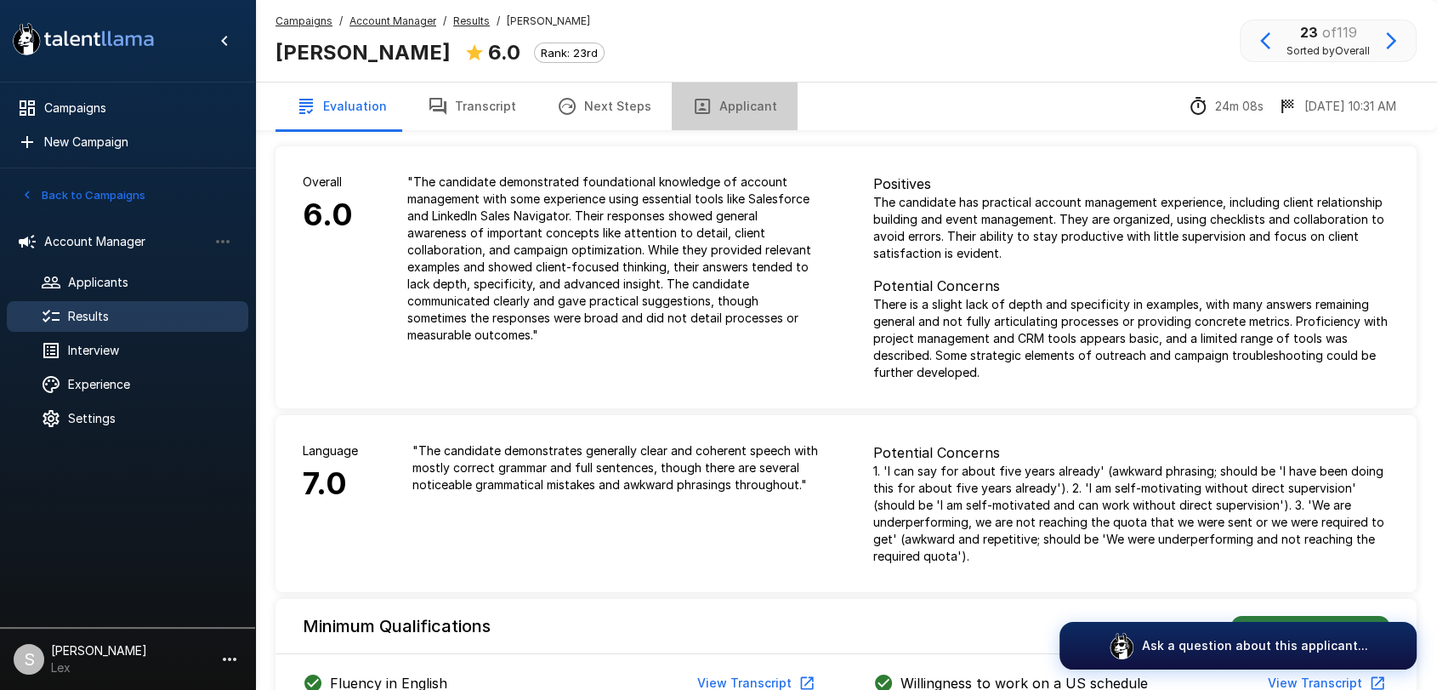
click at [741, 111] on button "Applicant" at bounding box center [735, 106] width 126 height 48
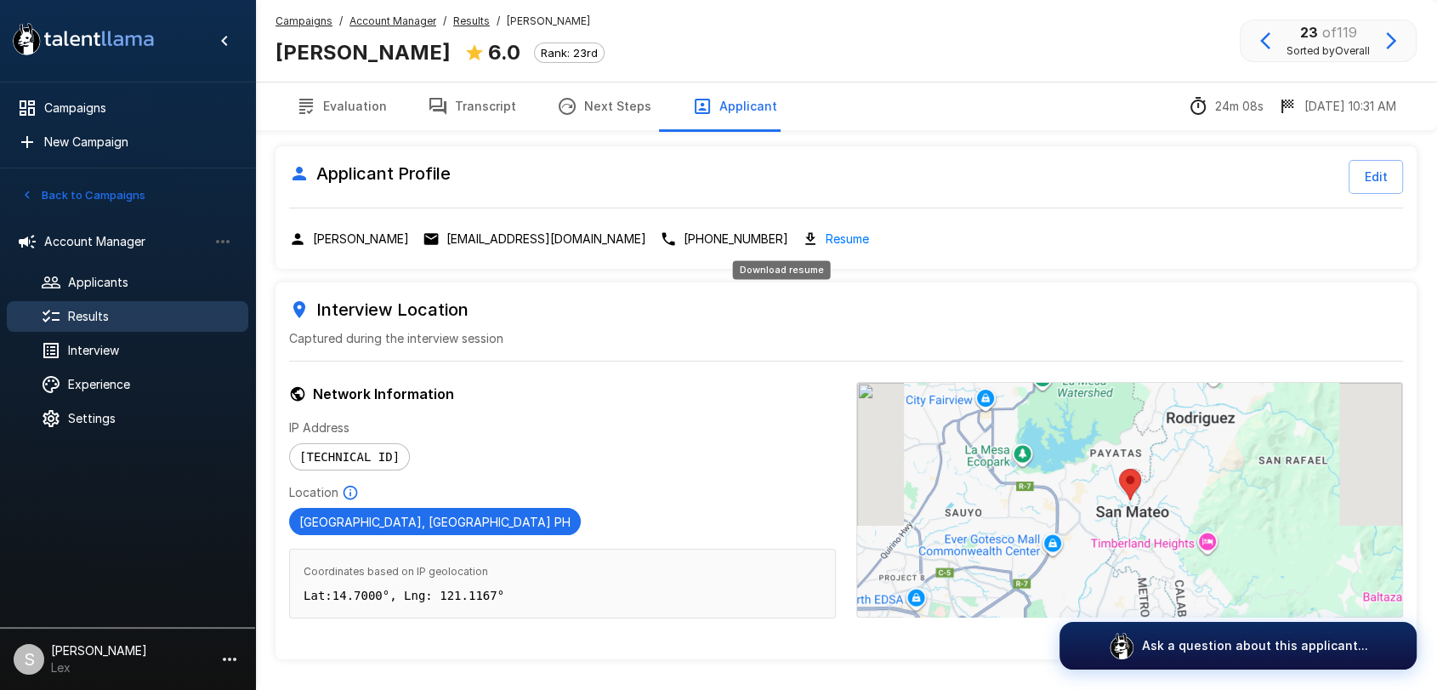
click at [826, 233] on link "Resume" at bounding box center [847, 239] width 43 height 20
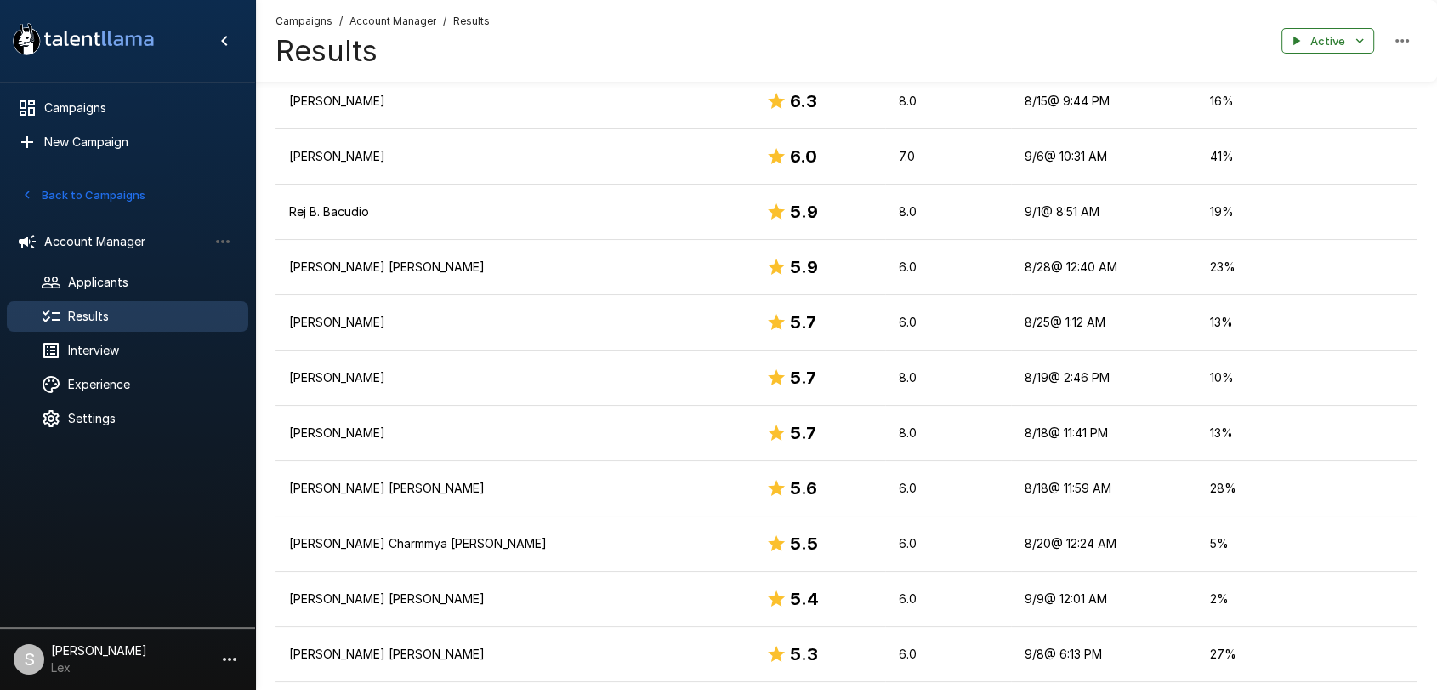
scroll to position [1492, 0]
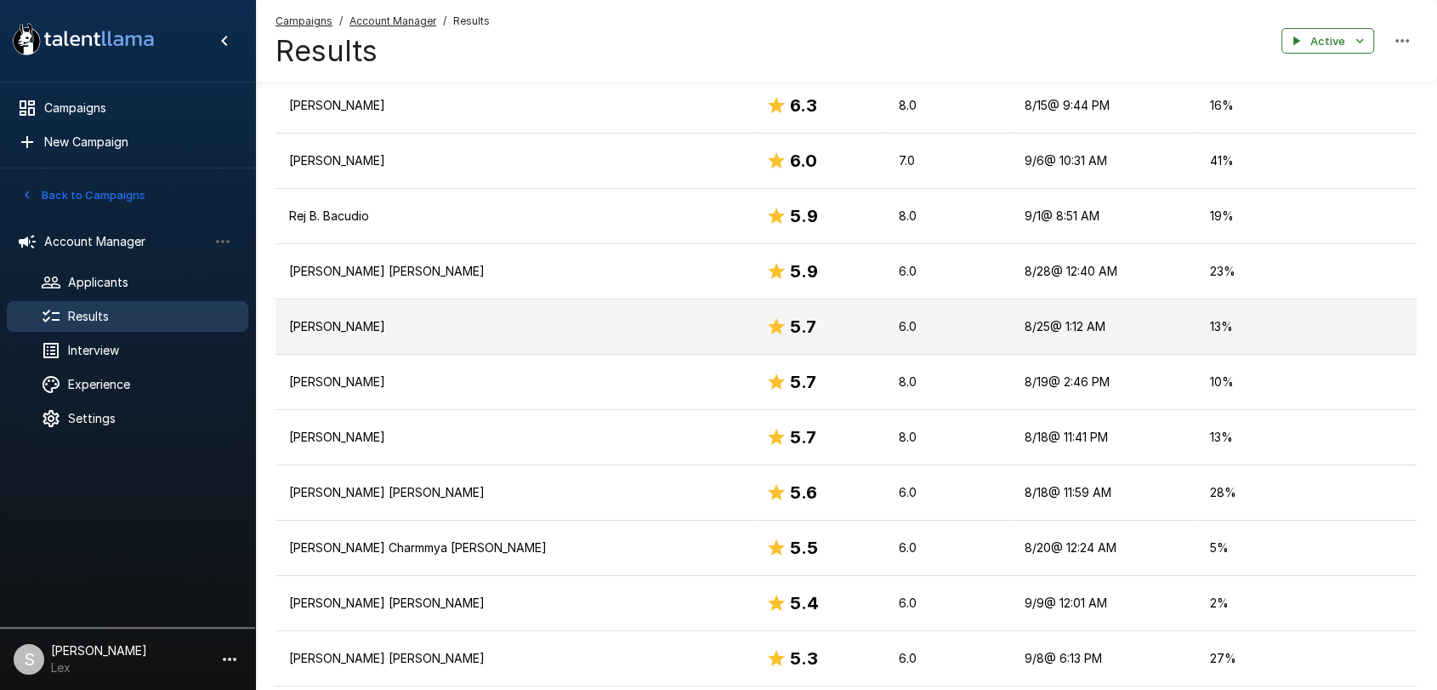
click at [323, 321] on p "[PERSON_NAME]" at bounding box center [514, 326] width 450 height 17
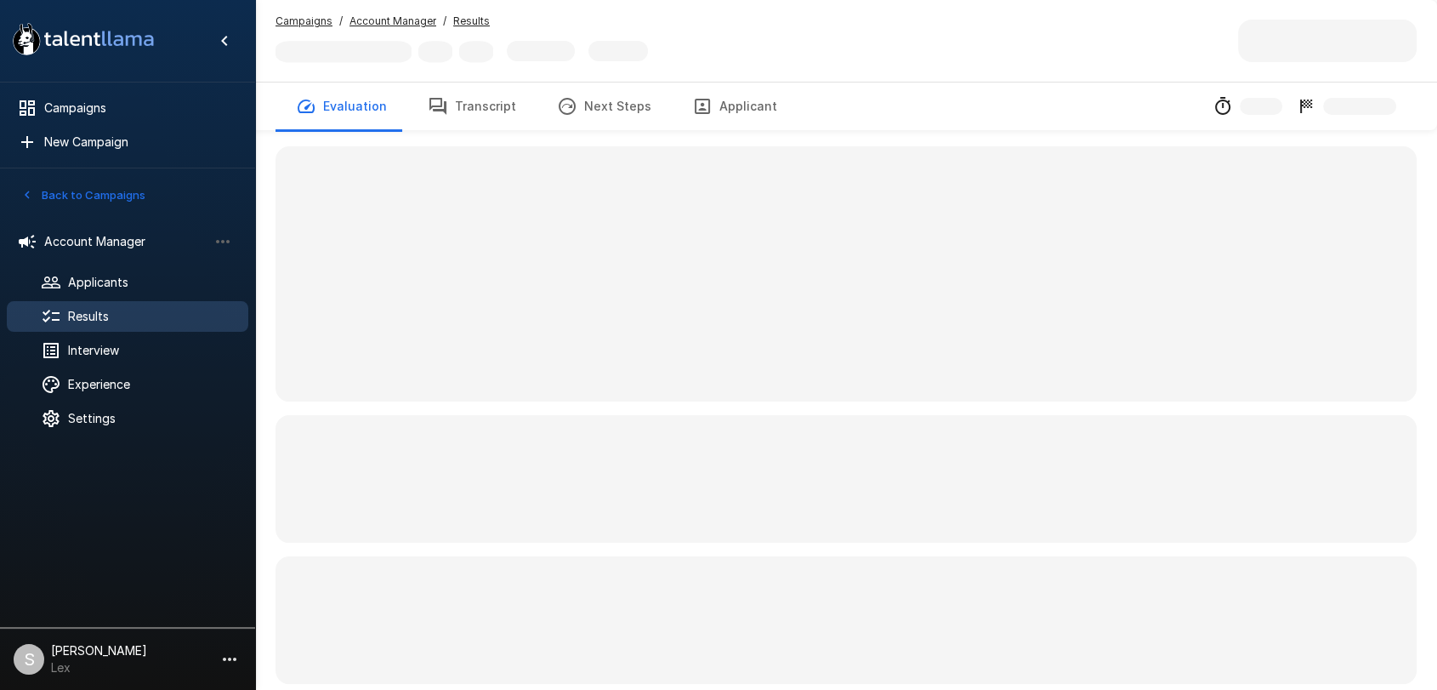
click at [323, 321] on span at bounding box center [846, 273] width 1141 height 255
click at [740, 108] on button "Applicant" at bounding box center [735, 106] width 126 height 48
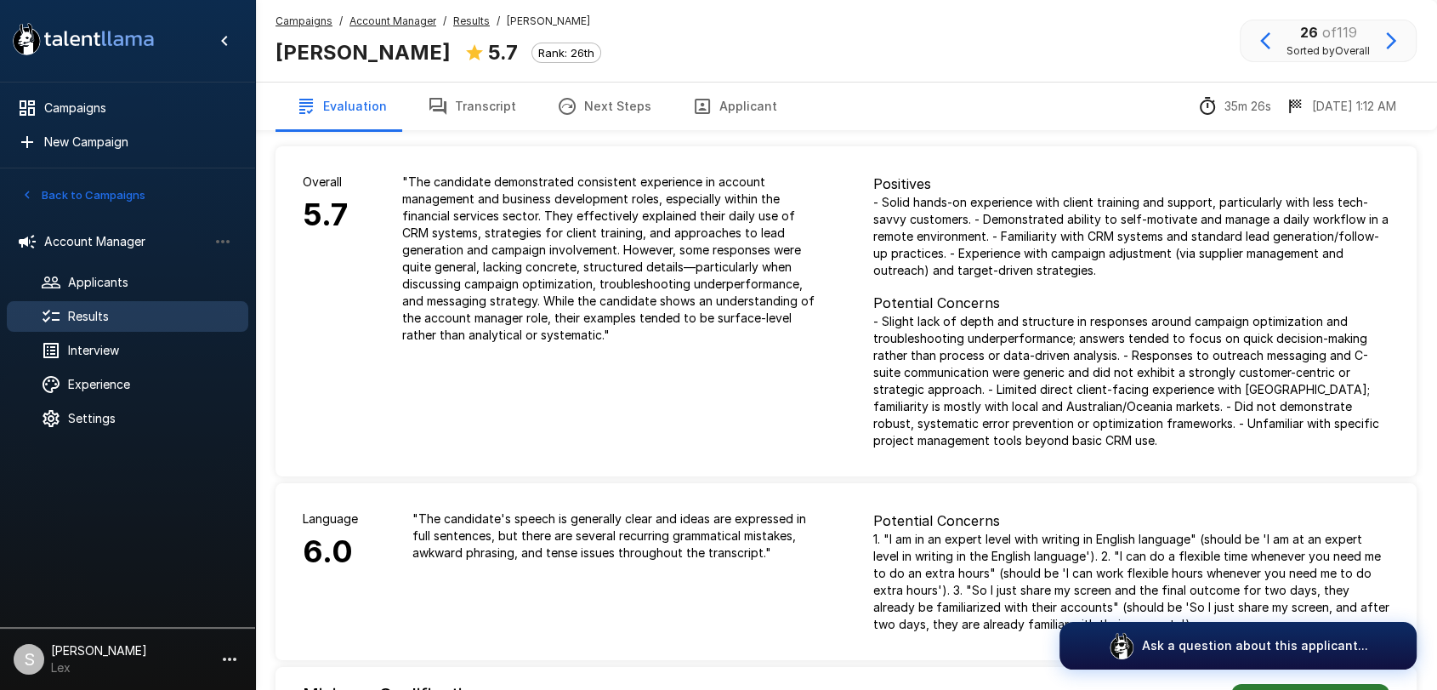
click at [736, 106] on button "Applicant" at bounding box center [735, 106] width 126 height 48
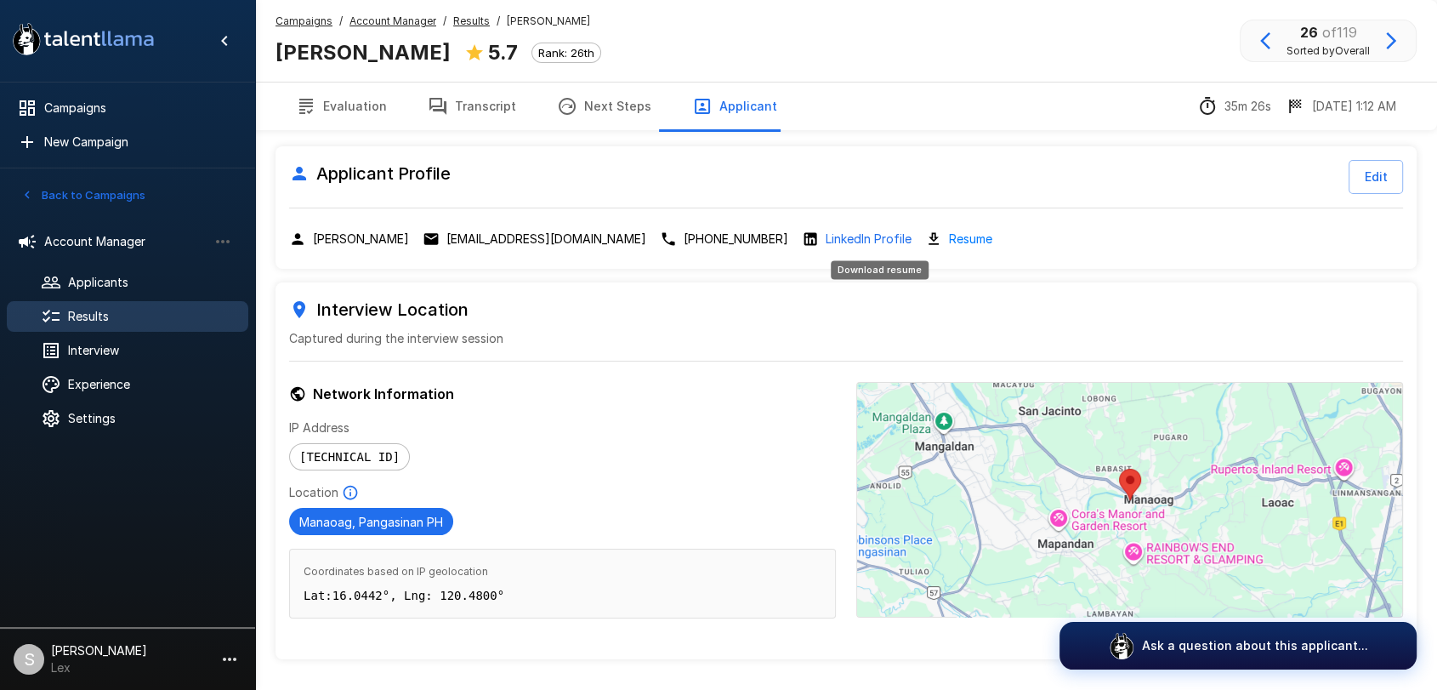
click at [949, 238] on link "Resume" at bounding box center [970, 239] width 43 height 20
